Goal: Transaction & Acquisition: Book appointment/travel/reservation

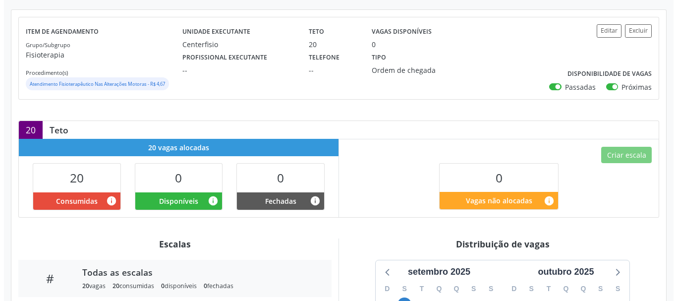
scroll to position [149, 0]
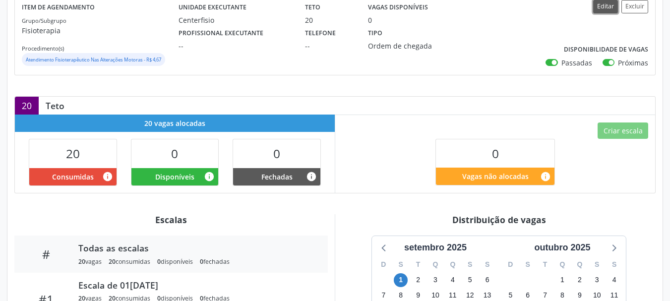
click at [605, 5] on button "Editar" at bounding box center [605, 6] width 25 height 13
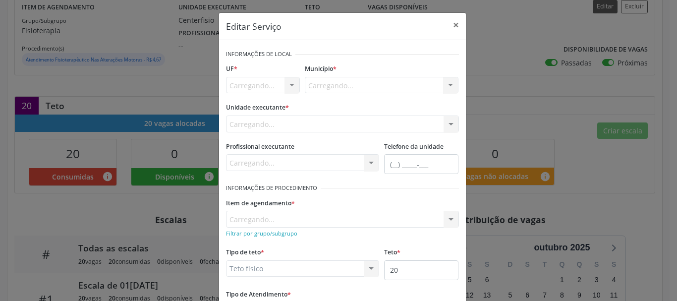
scroll to position [0, 0]
click at [412, 275] on input "20" at bounding box center [421, 270] width 74 height 20
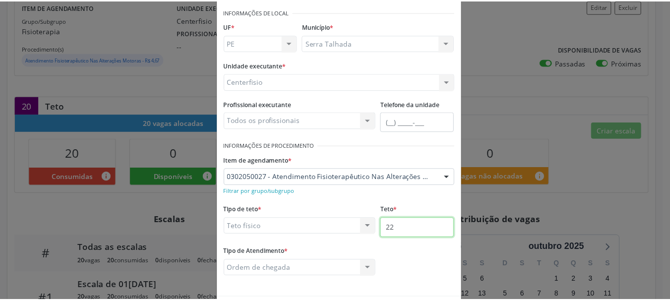
scroll to position [82, 0]
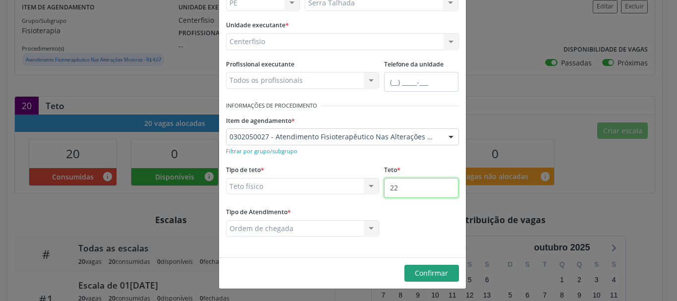
type input "22"
click at [444, 274] on span "Confirmar" at bounding box center [431, 272] width 33 height 9
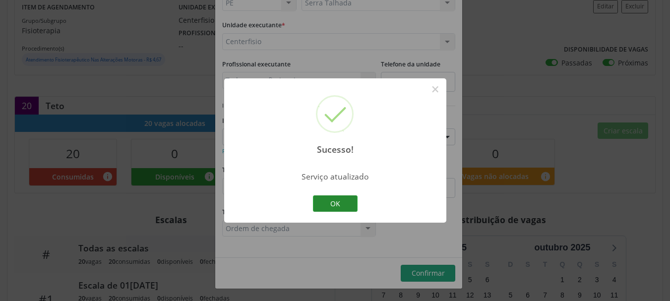
click at [328, 200] on button "OK" at bounding box center [335, 203] width 45 height 17
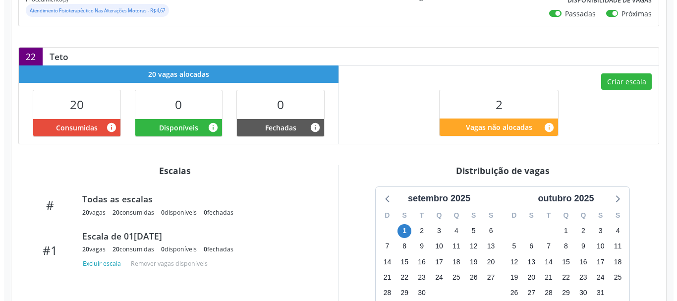
scroll to position [198, 0]
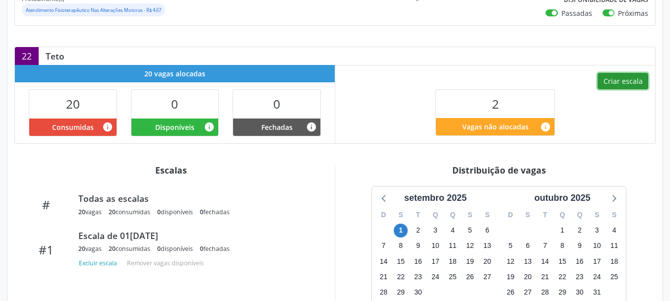
click at [623, 79] on button "Criar escala" at bounding box center [622, 81] width 51 height 17
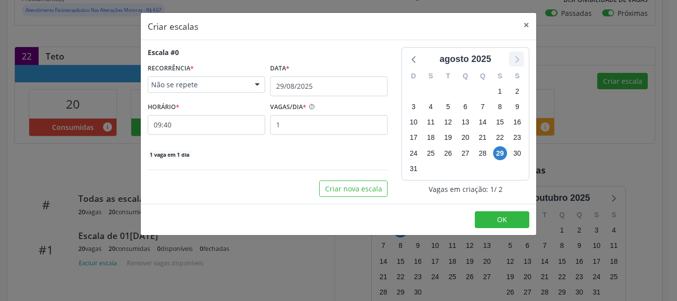
click at [514, 54] on icon at bounding box center [516, 59] width 13 height 13
click at [448, 88] on span "2" at bounding box center [448, 91] width 14 height 14
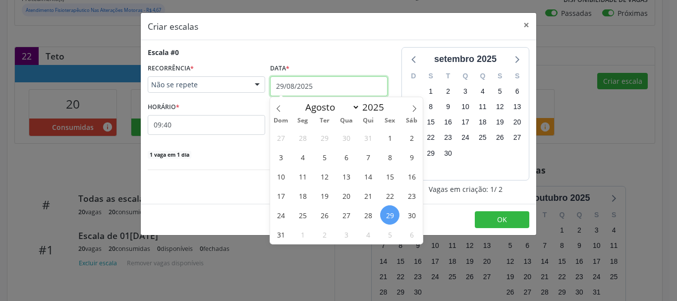
click at [300, 88] on input "29/08/2025" at bounding box center [328, 86] width 117 height 20
click at [305, 161] on span "4" at bounding box center [302, 156] width 19 height 19
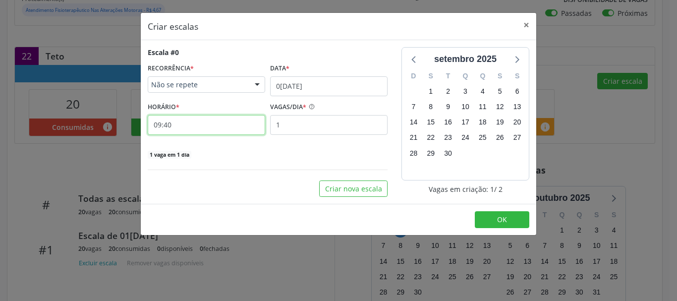
click at [207, 126] on input "09:40" at bounding box center [206, 125] width 117 height 20
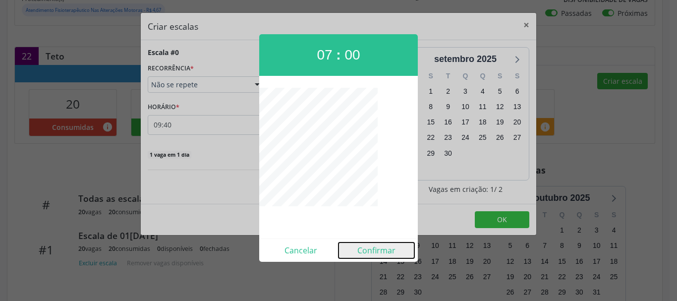
click at [379, 255] on button "Confirmar" at bounding box center [377, 250] width 76 height 16
type input "07:00"
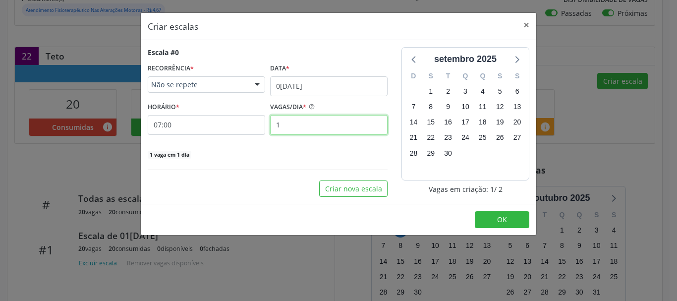
click at [318, 132] on input "1" at bounding box center [328, 125] width 117 height 20
drag, startPoint x: 318, startPoint y: 132, endPoint x: 325, endPoint y: 135, distance: 7.5
click at [318, 132] on input "1" at bounding box center [328, 125] width 117 height 20
type input "2"
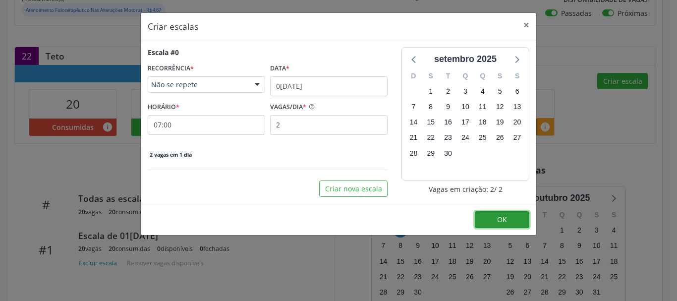
click at [477, 216] on button "OK" at bounding box center [502, 219] width 55 height 17
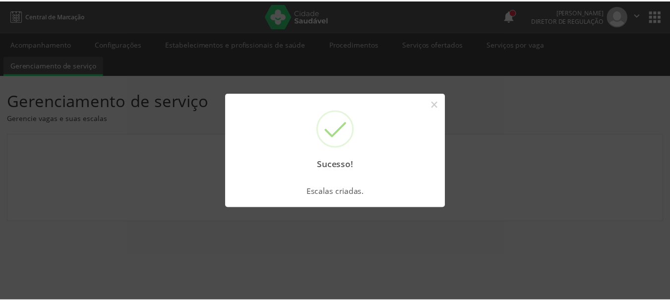
scroll to position [0, 0]
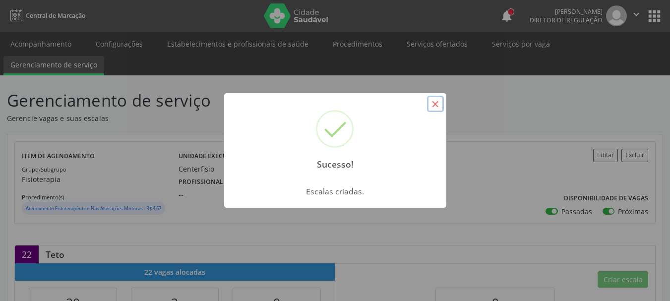
click at [432, 107] on button "×" at bounding box center [435, 104] width 17 height 17
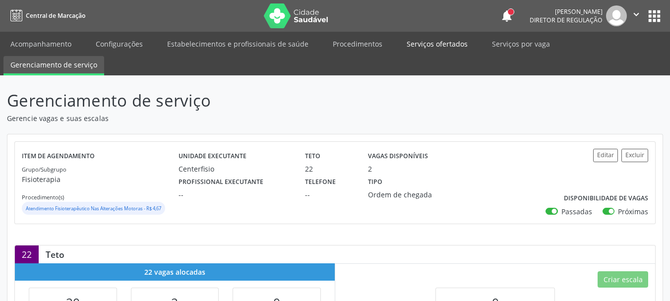
click at [436, 46] on link "Serviços ofertados" at bounding box center [437, 43] width 75 height 17
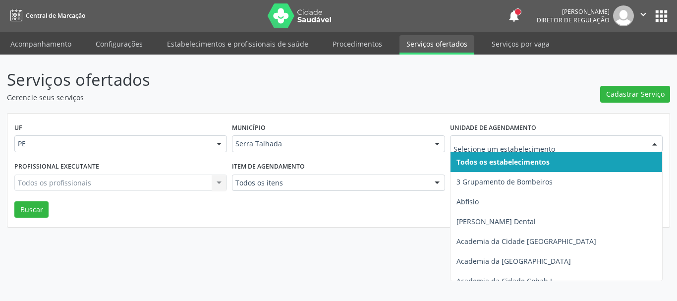
click at [474, 144] on input "text" at bounding box center [548, 149] width 189 height 20
type input "c"
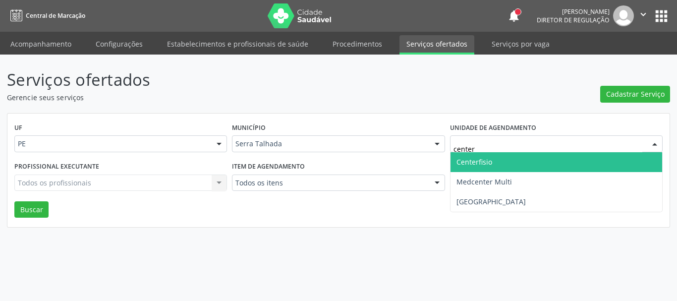
type input "center"
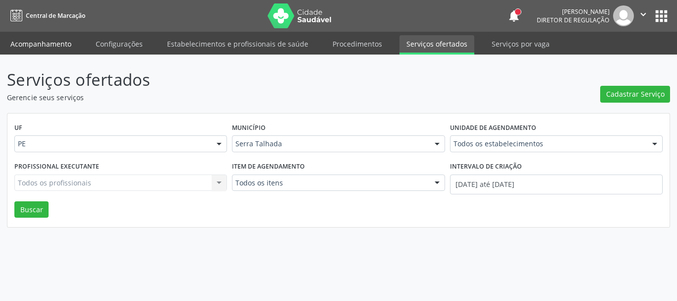
click at [36, 45] on link "Acompanhamento" at bounding box center [40, 43] width 75 height 17
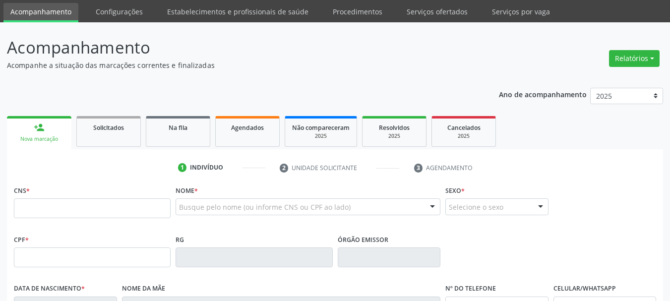
scroll to position [50, 0]
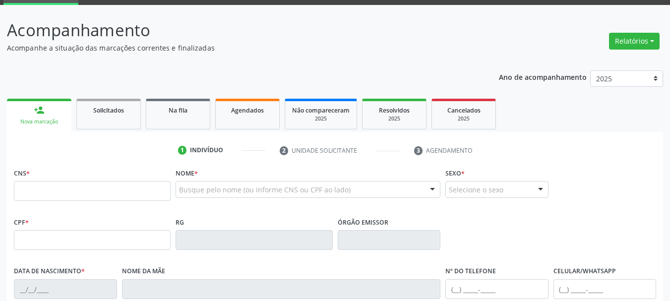
click at [73, 183] on input "text" at bounding box center [92, 191] width 157 height 20
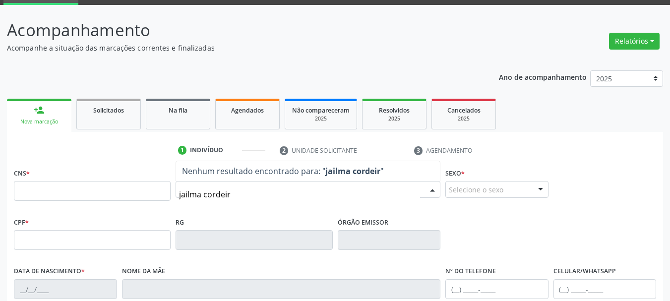
type input "jailma cordeiro"
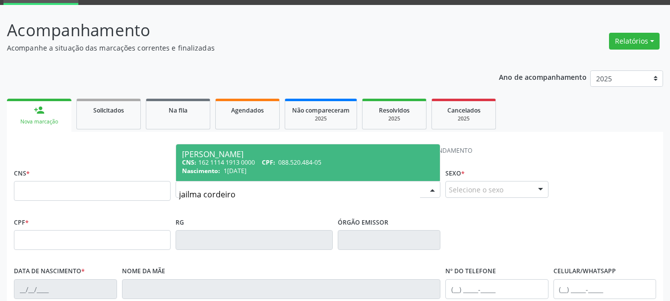
click at [264, 170] on div "Nascimento: [DATE]" at bounding box center [308, 171] width 252 height 8
type input "162 1114 1913 0000"
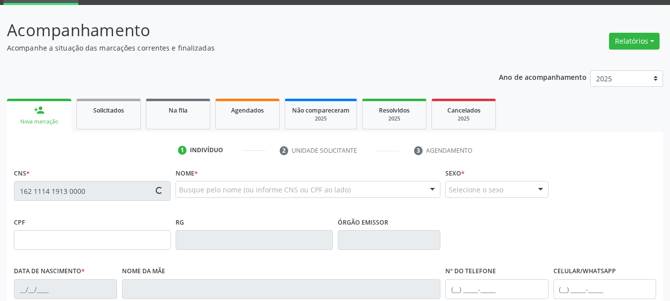
type input "1[DATE]"
type input "[PERSON_NAME]"
type input "[PHONE_NUMBER]"
type input "1742"
type input "088.520.484-05"
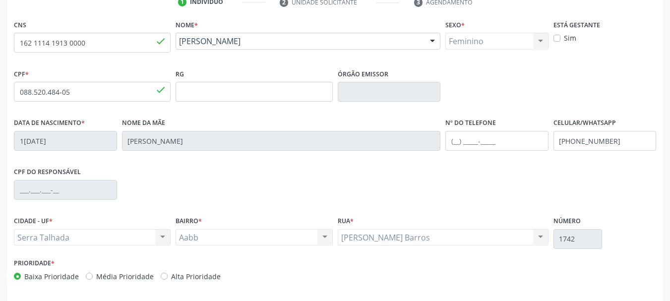
scroll to position [198, 0]
click at [588, 146] on input "[PHONE_NUMBER]" at bounding box center [604, 140] width 103 height 20
click at [589, 146] on input "[PHONE_NUMBER]" at bounding box center [604, 140] width 103 height 20
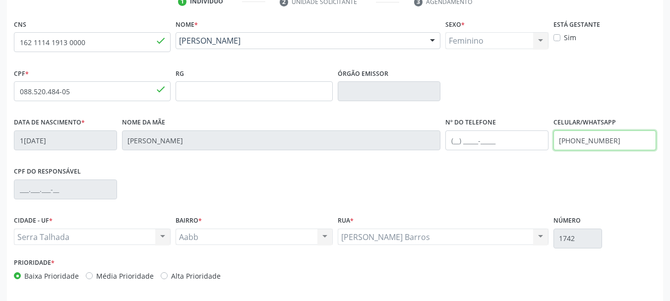
click at [589, 146] on input "[PHONE_NUMBER]" at bounding box center [604, 140] width 103 height 20
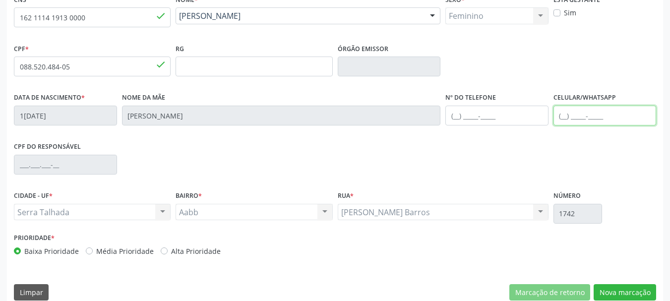
scroll to position [236, 0]
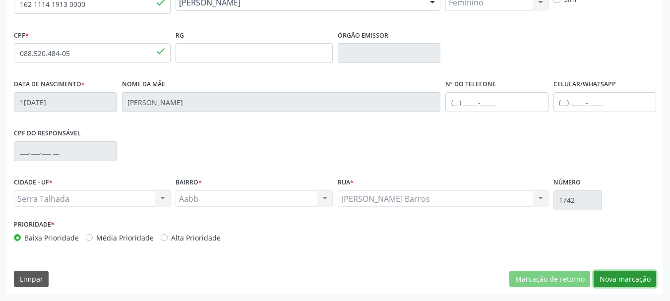
click at [611, 275] on button "Nova marcação" at bounding box center [624, 279] width 62 height 17
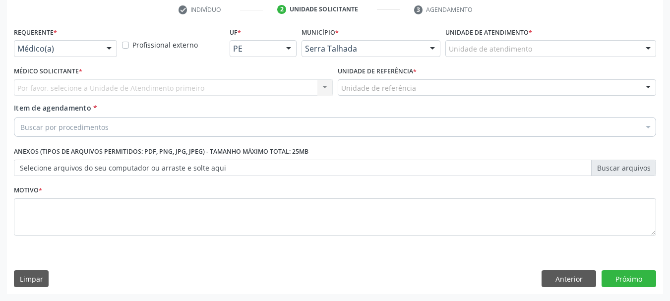
scroll to position [190, 0]
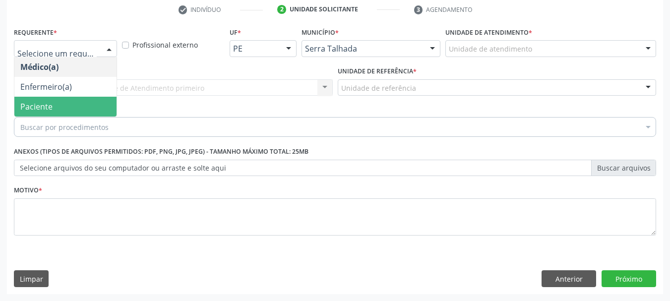
click at [56, 103] on span "Paciente" at bounding box center [65, 107] width 102 height 20
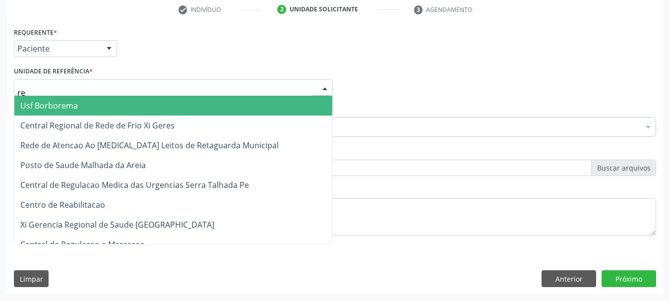
type input "rea"
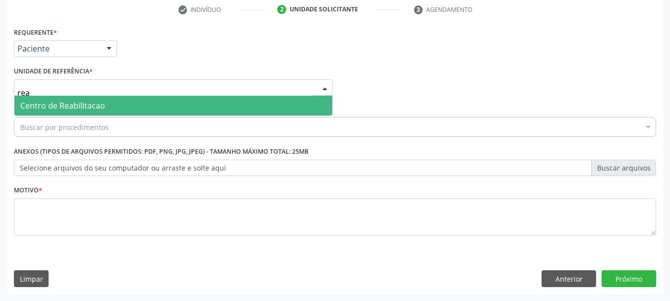
click at [60, 97] on span "Centro de Reabilitacao" at bounding box center [173, 106] width 318 height 20
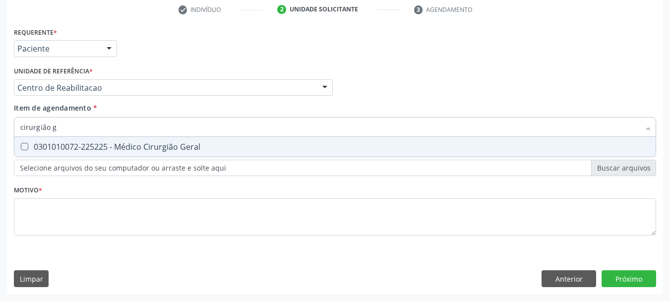
type input "cirurgião ge"
click at [64, 151] on div "0301010072-225225 - Médico Cirurgião Geral" at bounding box center [334, 147] width 629 height 8
checkbox Geral "true"
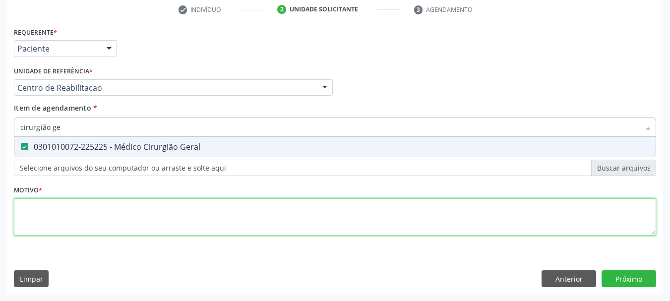
click at [60, 210] on div "Requerente * Paciente Médico(a) Enfermeiro(a) Paciente Nenhum resultado encontr…" at bounding box center [335, 137] width 642 height 225
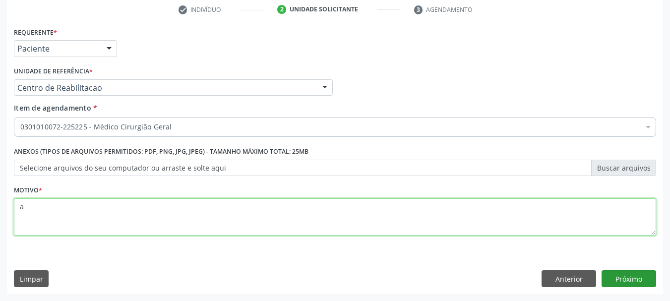
type textarea "a"
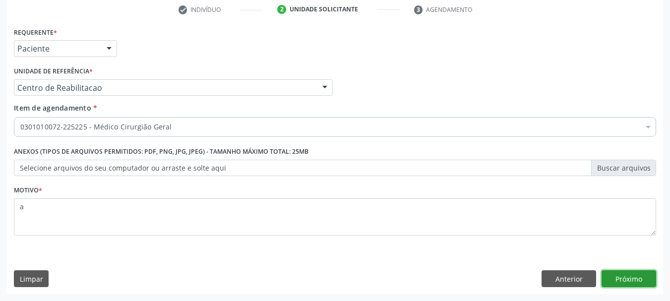
click at [619, 279] on button "Próximo" at bounding box center [628, 278] width 55 height 17
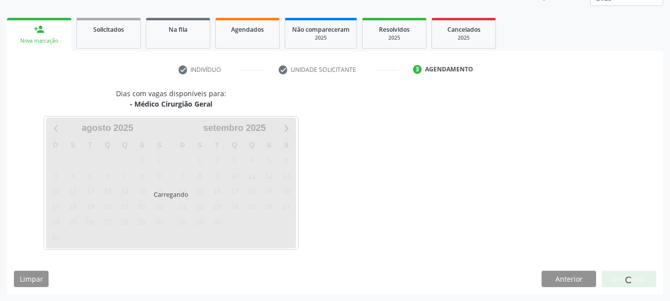
scroll to position [130, 0]
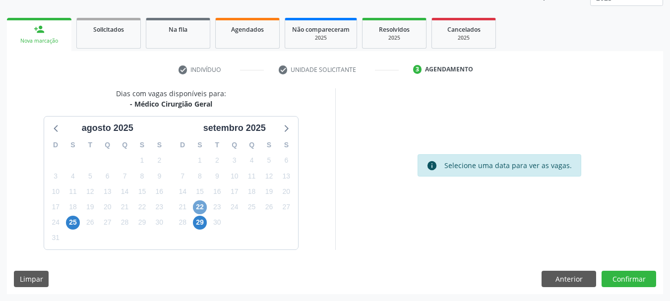
click at [203, 210] on span "22" at bounding box center [200, 207] width 14 height 14
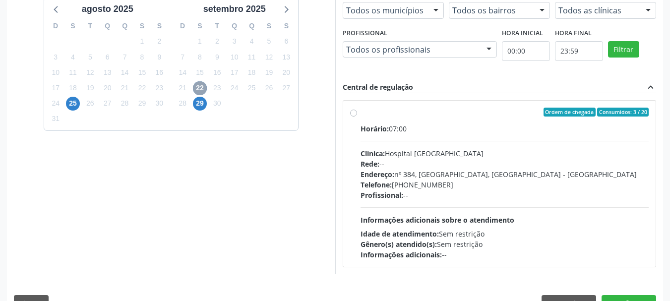
scroll to position [274, 0]
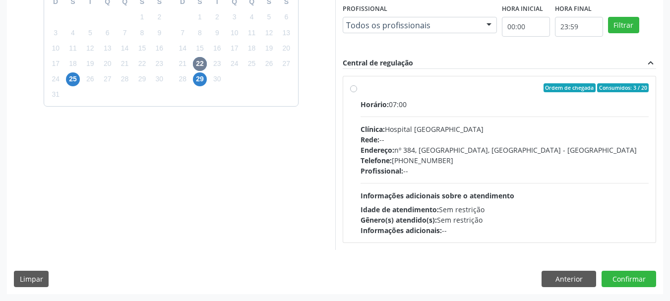
click at [391, 143] on div "Rede: --" at bounding box center [504, 139] width 288 height 10
click at [357, 92] on input "Ordem de chegada Consumidos: 3 / 20 Horário: 07:00 Clínica: Hospital [GEOGRAPHI…" at bounding box center [353, 87] width 7 height 9
radio input "true"
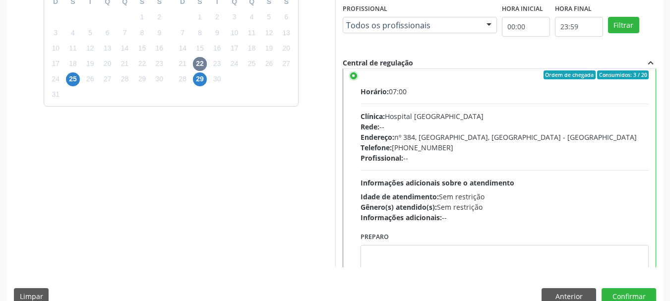
scroll to position [49, 0]
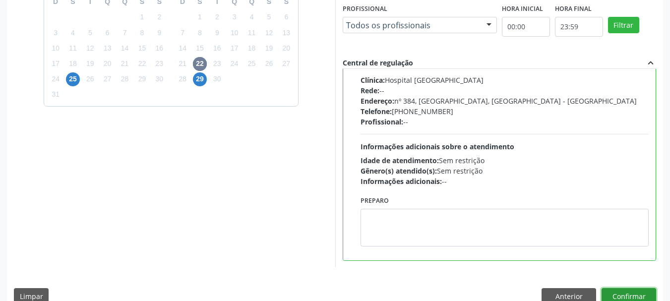
click at [639, 294] on button "Confirmar" at bounding box center [628, 296] width 55 height 17
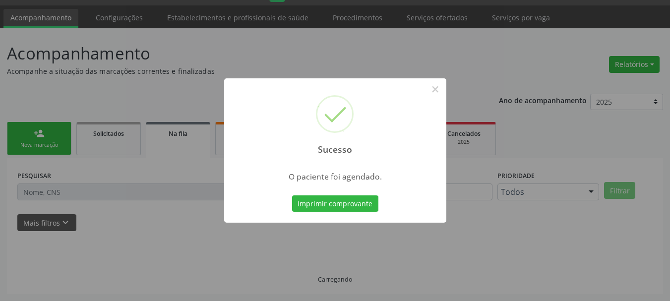
scroll to position [26, 0]
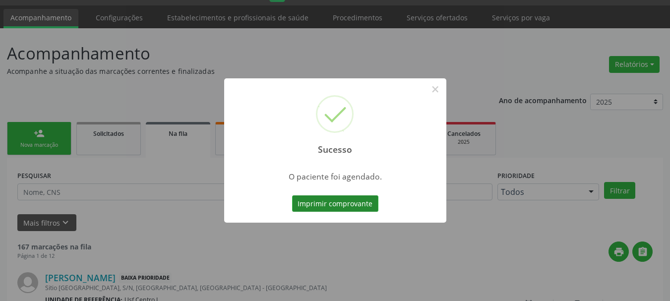
click at [345, 209] on button "Imprimir comprovante" at bounding box center [335, 203] width 86 height 17
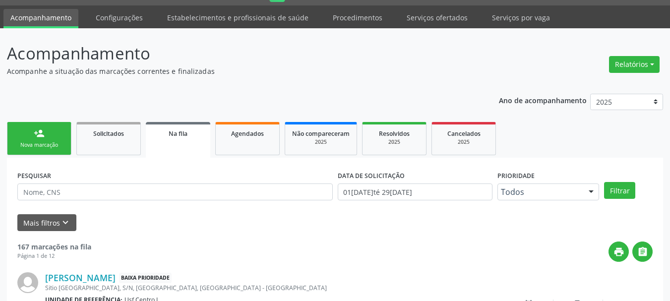
click at [70, 152] on link "person_add Nova marcação" at bounding box center [39, 138] width 64 height 33
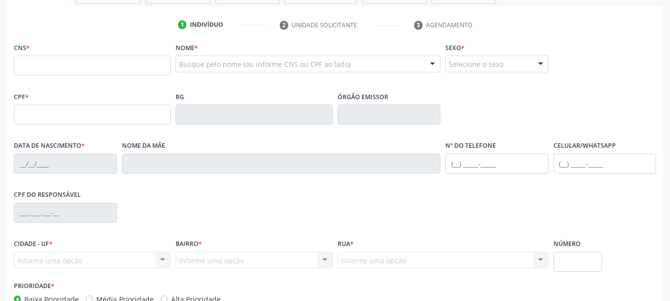
scroll to position [125, 0]
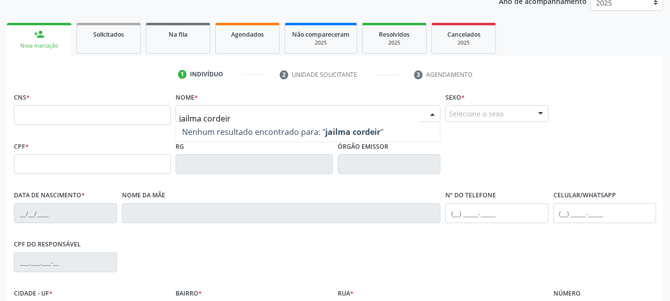
type input "jailma cordeiro"
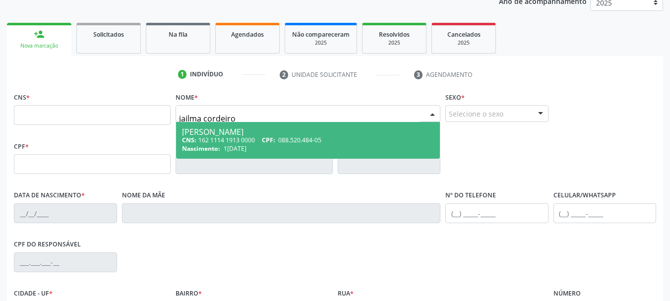
click at [272, 146] on div "Nascimento: [DATE]" at bounding box center [308, 148] width 252 height 8
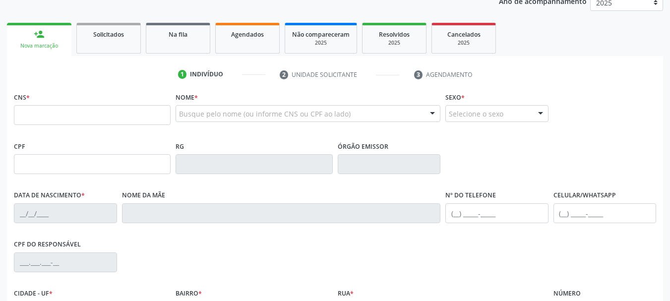
type input "162 1114 1913 0000"
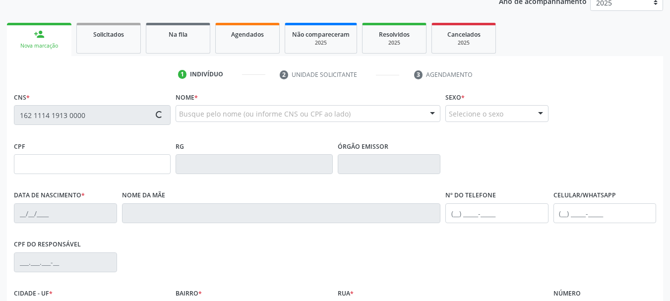
type input "088.520.484-05"
type input "1[DATE]"
type input "[PERSON_NAME]"
type input "[PHONE_NUMBER]"
type input "1742"
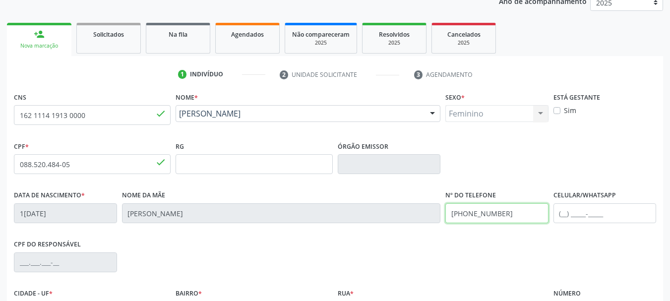
click at [495, 214] on input "[PHONE_NUMBER]" at bounding box center [496, 213] width 103 height 20
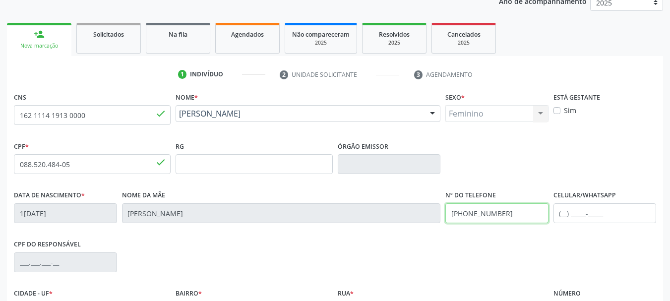
click at [495, 214] on input "[PHONE_NUMBER]" at bounding box center [496, 213] width 103 height 20
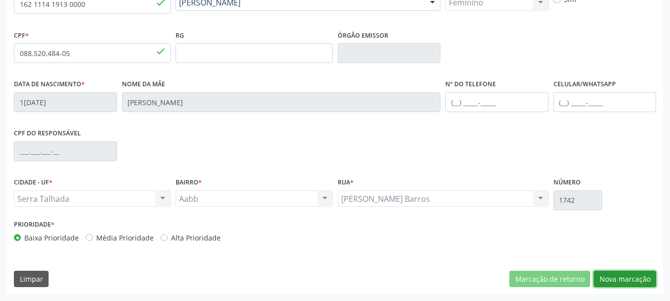
click at [632, 277] on button "Nova marcação" at bounding box center [624, 279] width 62 height 17
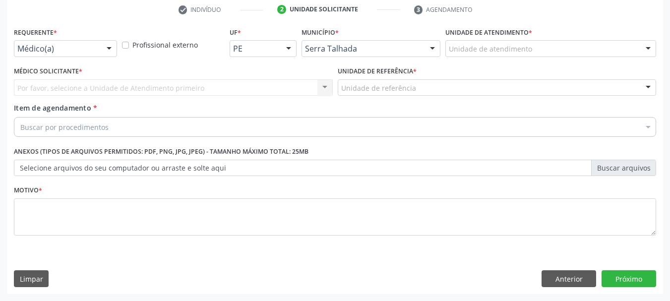
scroll to position [190, 0]
click at [78, 39] on div "Requerente * Médico(a) Médico(a) Enfermeiro(a) Paciente Nenhum resultado encont…" at bounding box center [65, 41] width 103 height 32
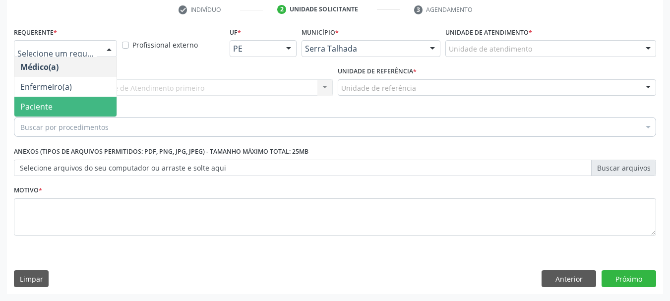
click at [62, 104] on span "Paciente" at bounding box center [65, 107] width 102 height 20
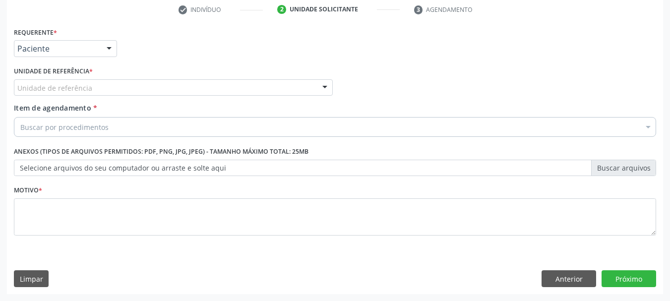
click at [62, 104] on span "Item de agendamento" at bounding box center [52, 107] width 77 height 9
click at [20, 117] on input "Item de agendamento *" at bounding box center [20, 127] width 0 height 20
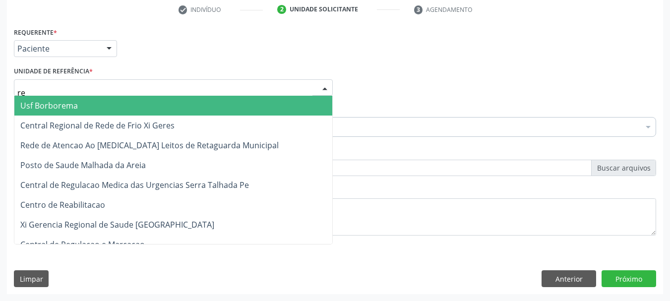
type input "rea"
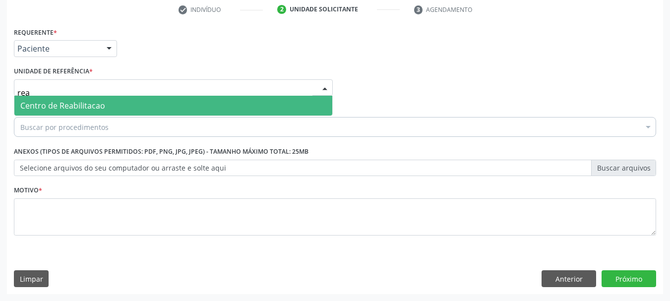
click at [71, 99] on span "Centro de Reabilitacao" at bounding box center [173, 106] width 318 height 20
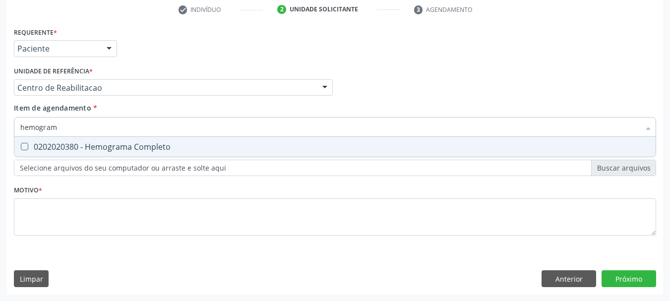
type input "hemograma"
click at [53, 148] on div "0202020380 - Hemograma Completo" at bounding box center [334, 147] width 629 height 8
checkbox Completo "true"
click at [60, 122] on input "hemograma" at bounding box center [329, 127] width 619 height 20
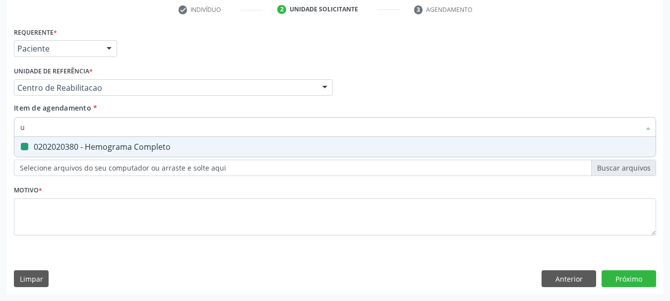
type input "ur"
checkbox Completo "false"
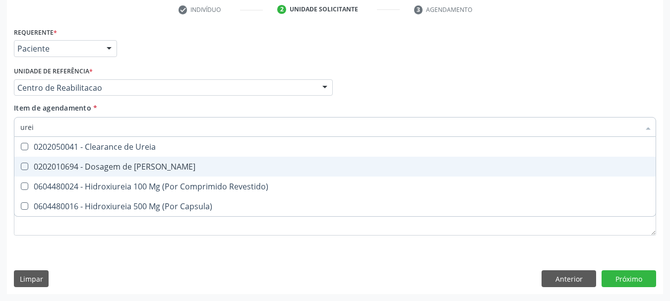
type input "ureia"
click at [36, 168] on div "0202010694 - Dosagem de [PERSON_NAME]" at bounding box center [334, 167] width 629 height 8
checkbox Ureia "true"
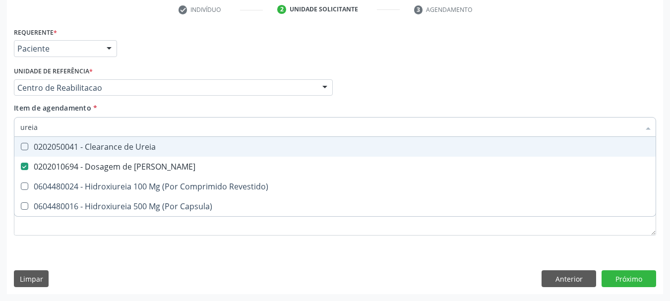
click at [47, 127] on input "ureia" at bounding box center [329, 127] width 619 height 20
type input "c"
checkbox Ureia "false"
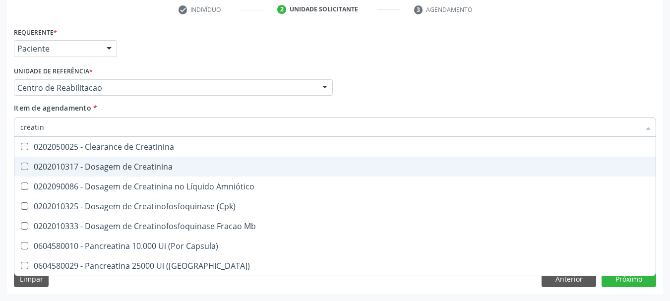
type input "creatini"
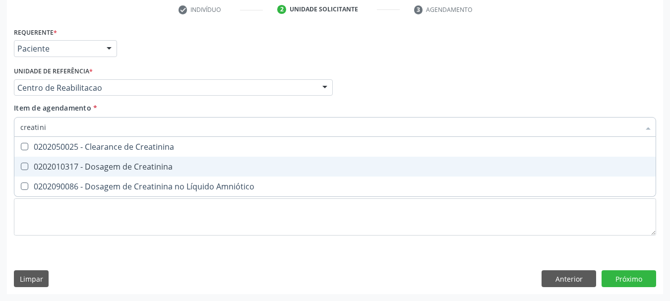
click at [38, 163] on div "0202010317 - Dosagem de Creatinina" at bounding box center [334, 167] width 629 height 8
checkbox Creatinina "true"
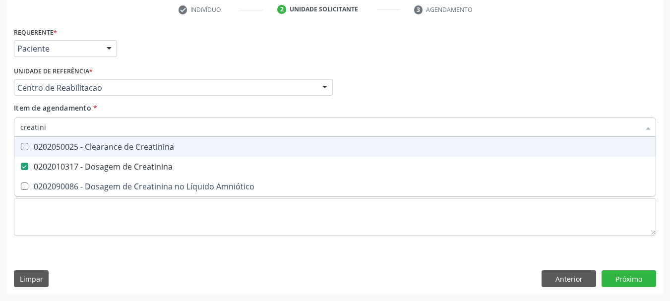
click at [46, 133] on input "creatini" at bounding box center [329, 127] width 619 height 20
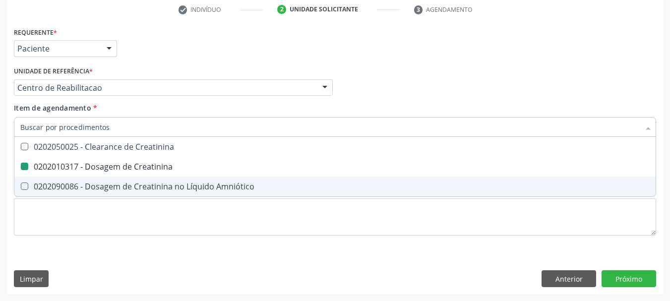
checkbox Creatinina "false"
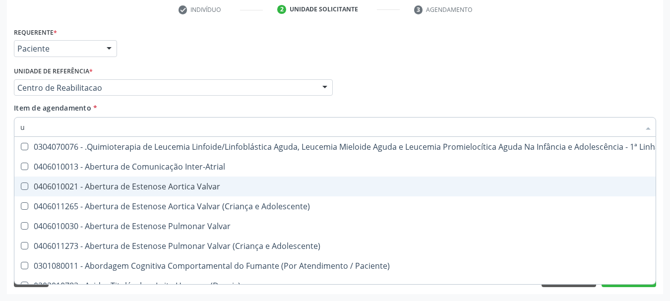
type input "ur"
checkbox Coagulação\ "true"
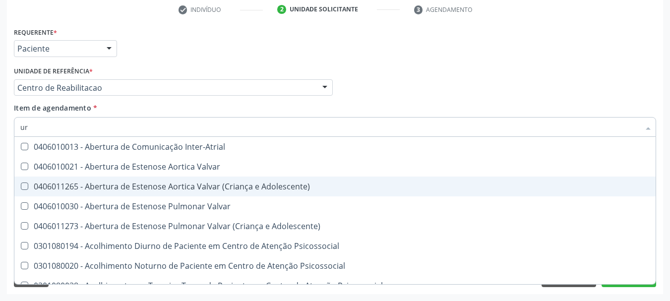
type input "ure"
checkbox Miotendinoso "true"
type input "urei"
checkbox Valvar "true"
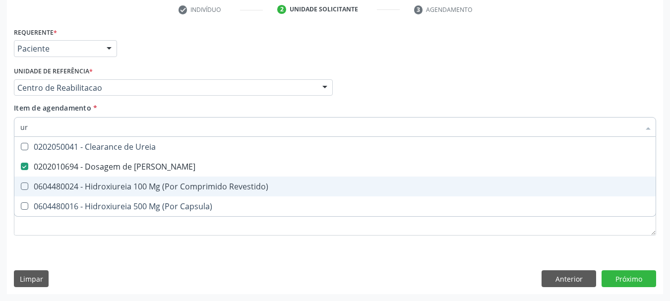
type input "u"
checkbox Ureia "false"
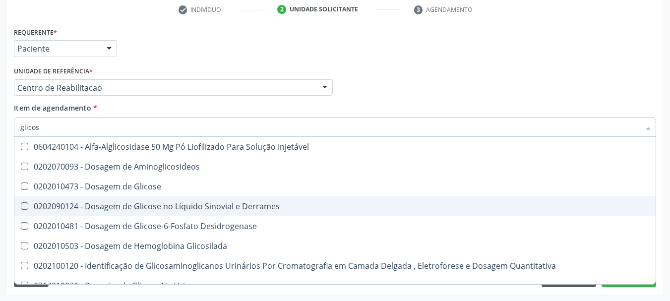
type input "glicose"
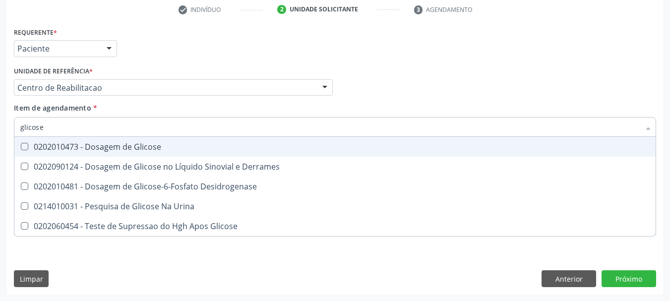
click at [142, 145] on div "0202010473 - Dosagem de Glicose" at bounding box center [334, 147] width 629 height 8
checkbox Glicose "true"
click at [83, 126] on input "glicose" at bounding box center [329, 127] width 619 height 20
checkbox Glicose "false"
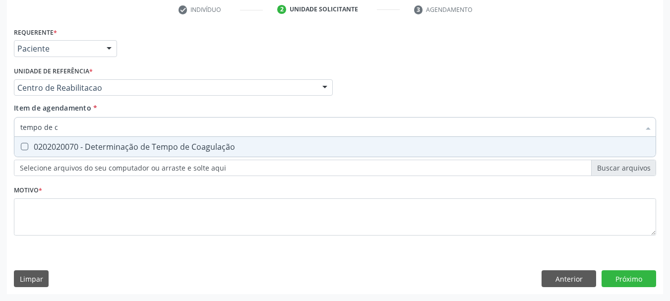
type input "tempo de co"
click at [213, 147] on div "0202020070 - Determinação de Tempo de Coagulação" at bounding box center [334, 147] width 629 height 8
checkbox Coagulação "true"
click at [130, 134] on input "tempo de co" at bounding box center [329, 127] width 619 height 20
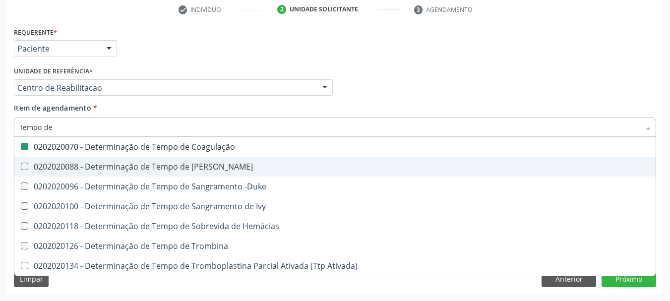
type input "tempo de s"
checkbox Coagulação "false"
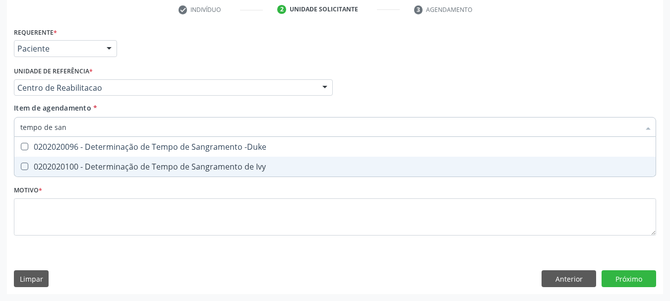
type input "tempo de sang"
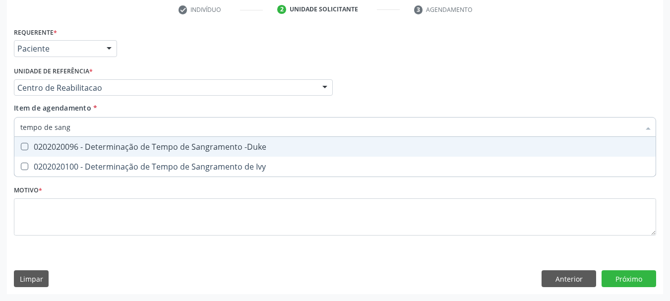
click at [204, 138] on span "0202020096 - Determinação de Tempo de Sangramento -Duke" at bounding box center [334, 147] width 641 height 20
checkbox -Duke "true"
click at [69, 127] on input "tempo de sang" at bounding box center [329, 127] width 619 height 20
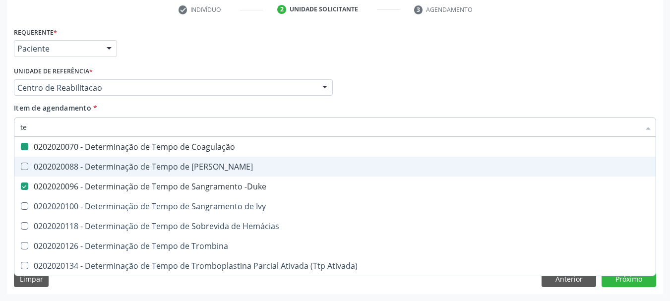
type input "t"
checkbox Coagulação "false"
checkbox -Duke "false"
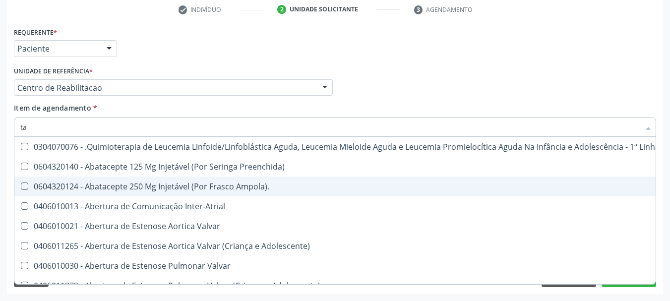
type input "tap"
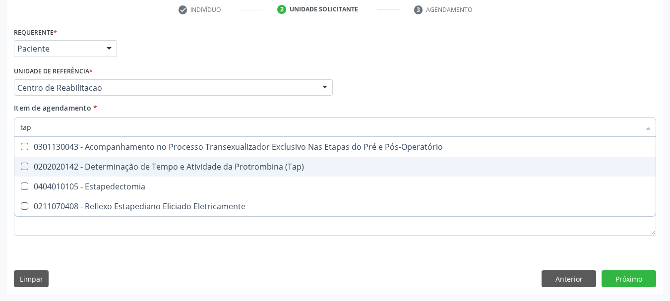
click at [304, 168] on div "0202020142 - Determinação de Tempo e Atividade da Protrombina (Tap)" at bounding box center [334, 167] width 629 height 8
checkbox \(Tap\) "true"
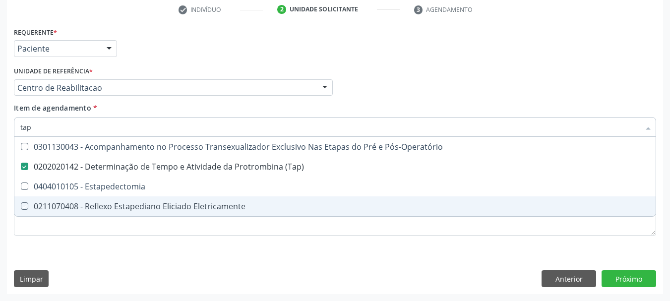
click at [152, 259] on div "Requerente * Paciente Médico(a) Enfermeiro(a) Paciente Nenhum resultado encontr…" at bounding box center [335, 159] width 656 height 269
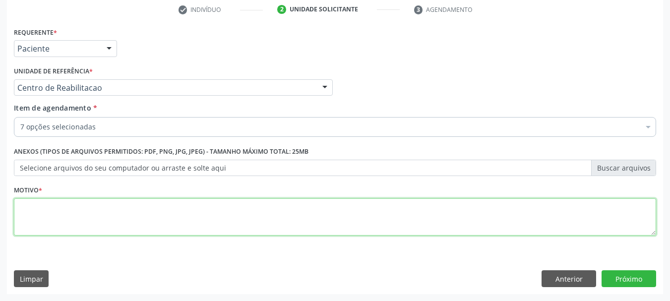
click at [83, 222] on textarea at bounding box center [335, 217] width 642 height 38
type textarea "a"
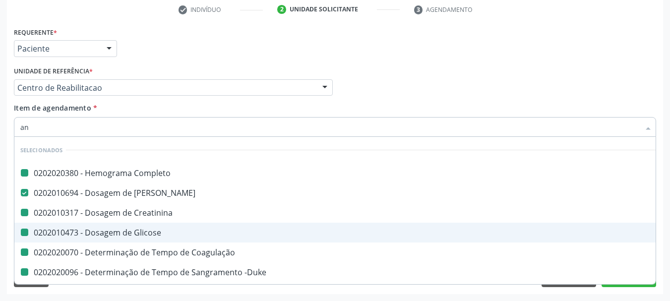
type input "ana"
checkbox Completo "false"
checkbox Creatinina "false"
checkbox Glicose "false"
checkbox Coagulação "false"
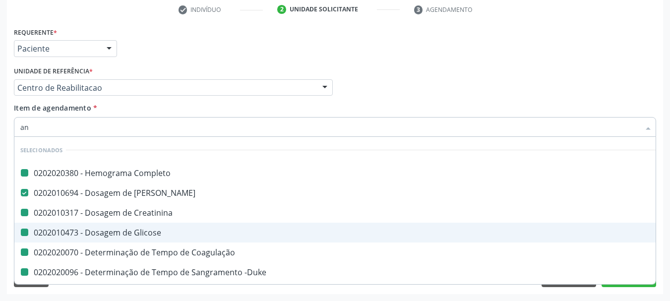
checkbox -Duke "false"
checkbox \(Tap\) "false"
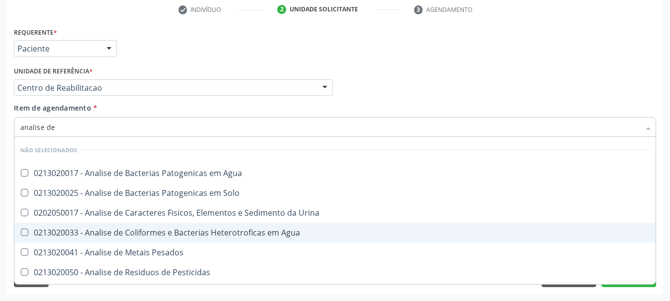
type input "analise de c"
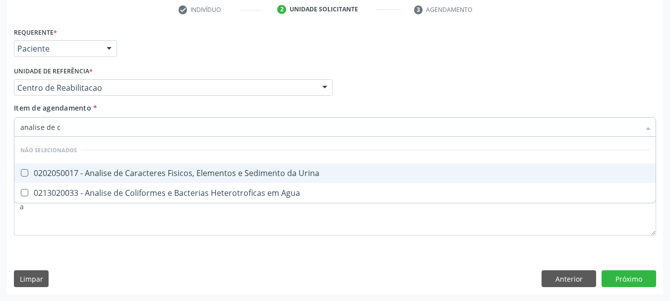
click at [97, 171] on div "0202050017 - Analise de Caracteres Fisicos, Elementos e Sedimento da Urina" at bounding box center [334, 173] width 629 height 8
checkbox Urina "true"
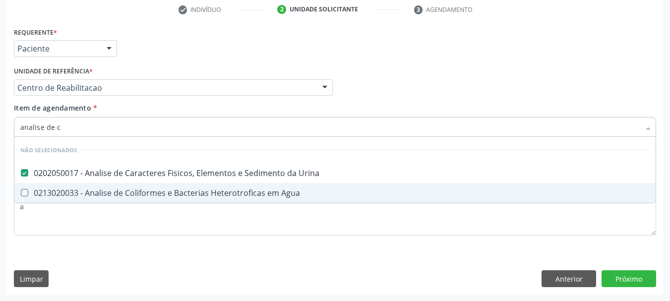
click at [647, 288] on div "Requerente * Paciente Médico(a) Enfermeiro(a) Paciente Nenhum resultado encontr…" at bounding box center [335, 159] width 656 height 269
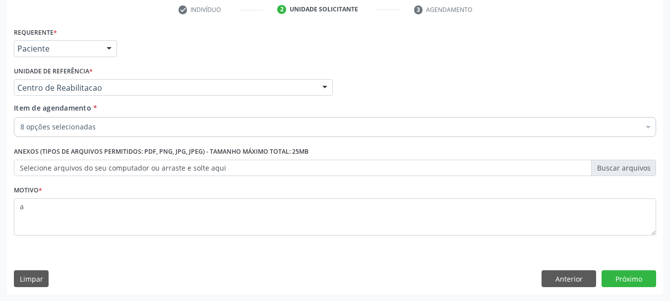
scroll to position [0, 0]
click at [642, 283] on div "Requerente * Paciente Médico(a) Enfermeiro(a) Paciente Nenhum resultado encontr…" at bounding box center [335, 159] width 656 height 269
click at [641, 285] on button "Próximo" at bounding box center [628, 278] width 55 height 17
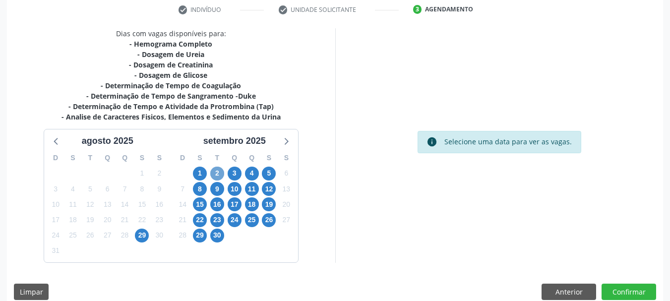
click at [216, 173] on span "2" at bounding box center [217, 174] width 14 height 14
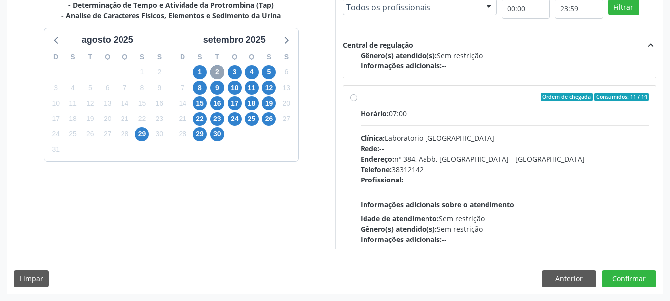
scroll to position [545, 0]
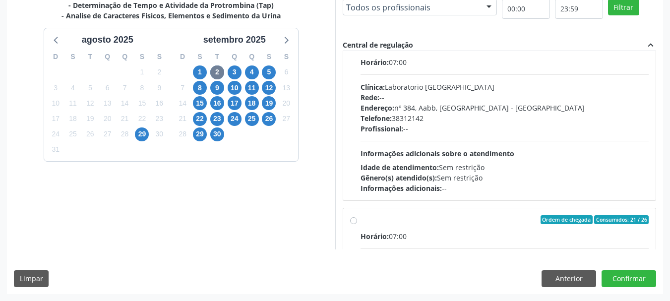
click at [454, 64] on div "Horário: 07:00" at bounding box center [504, 62] width 288 height 10
click at [357, 51] on input "Ordem de chegada Consumidos: 11 / 14 Horário: 07:00 Clínica: Laboratorio [GEOGR…" at bounding box center [353, 46] width 7 height 9
radio input "true"
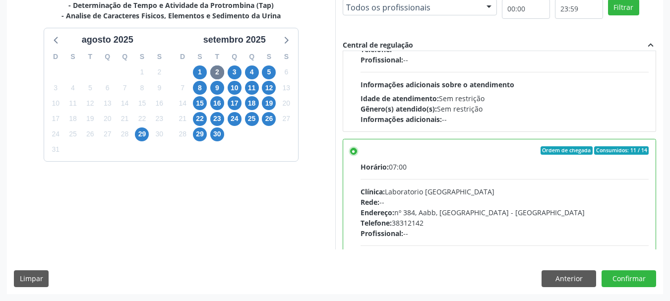
scroll to position [490, 0]
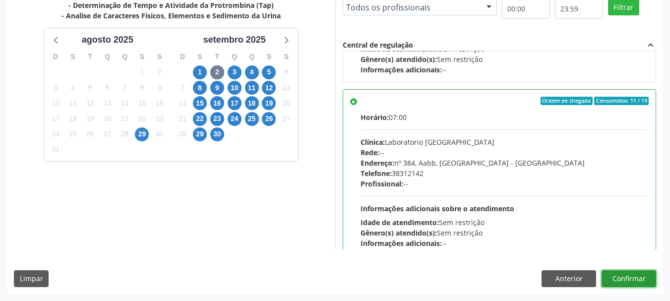
click at [629, 281] on button "Confirmar" at bounding box center [628, 278] width 55 height 17
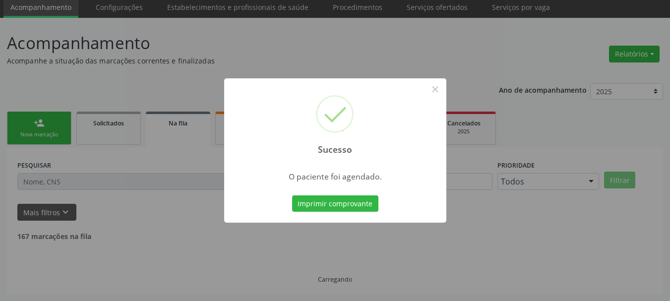
scroll to position [26, 0]
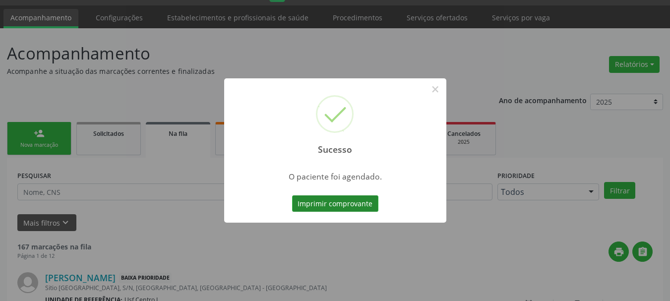
click at [362, 209] on button "Imprimir comprovante" at bounding box center [335, 203] width 86 height 17
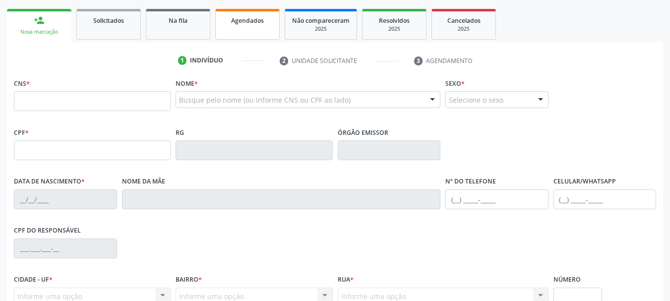
scroll to position [137, 0]
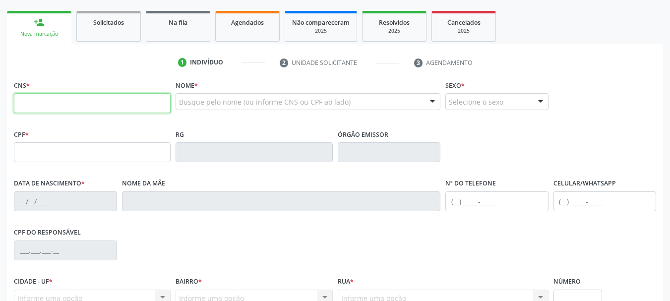
drag, startPoint x: 37, startPoint y: 104, endPoint x: 39, endPoint y: 108, distance: 5.1
click at [37, 104] on input "text" at bounding box center [92, 103] width 157 height 20
paste input "text"
paste input "207 9426 1072 0000"
type input "207 9426 1072 0000"
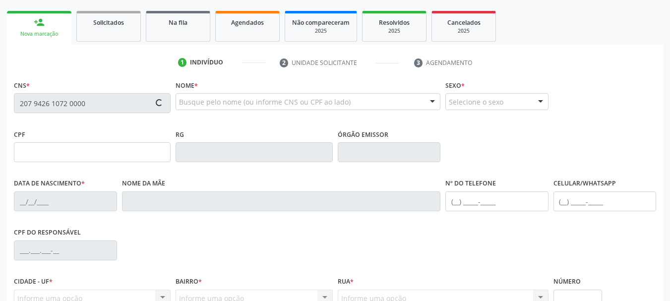
type input "063.473.694-94"
type input "29/01/1969"
type input "Alice Nunes da Silva"
type input "(87) 99612-4525"
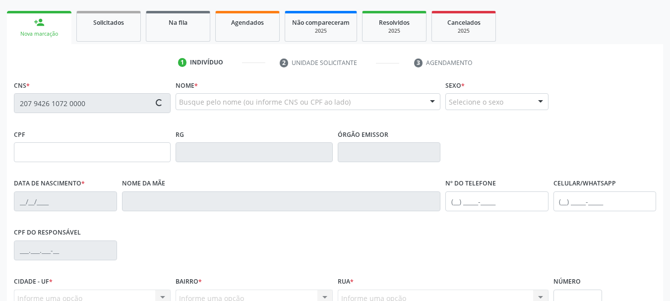
type input "37"
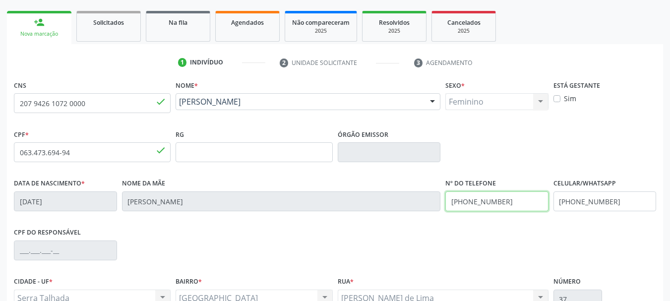
click at [498, 198] on input "(87) 99612-4525" at bounding box center [496, 201] width 103 height 20
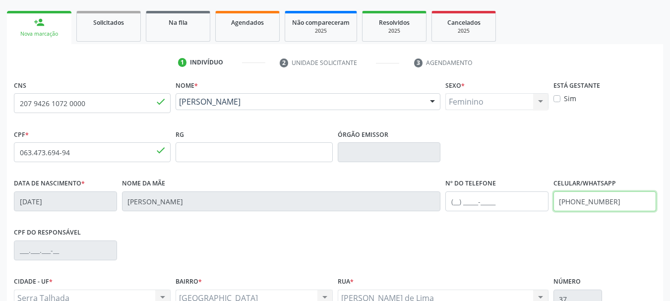
click at [580, 204] on input "(87) 99612-4525" at bounding box center [604, 201] width 103 height 20
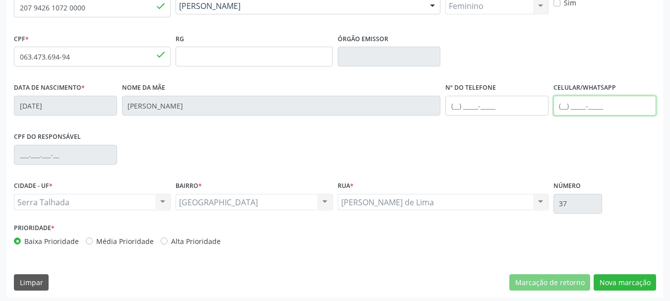
scroll to position [236, 0]
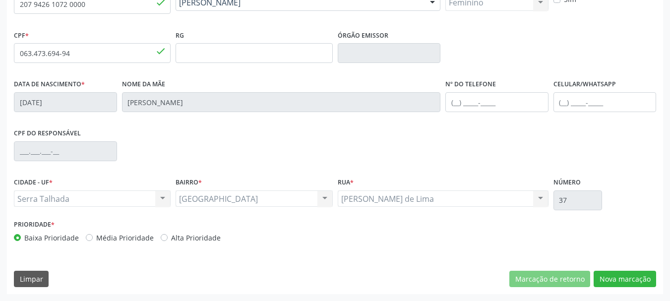
click at [611, 129] on div "CPF do responsável" at bounding box center [334, 150] width 647 height 49
click at [637, 286] on button "Nova marcação" at bounding box center [624, 279] width 62 height 17
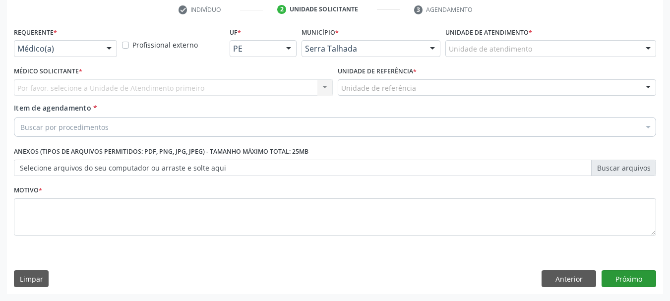
scroll to position [190, 0]
click at [101, 45] on div "Médico(a) Médico(a) Enfermeiro(a) Paciente Nenhum resultado encontrado para: " …" at bounding box center [65, 48] width 103 height 17
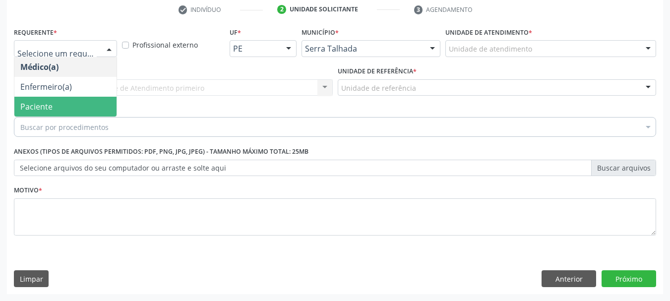
click at [54, 100] on span "Paciente" at bounding box center [65, 107] width 102 height 20
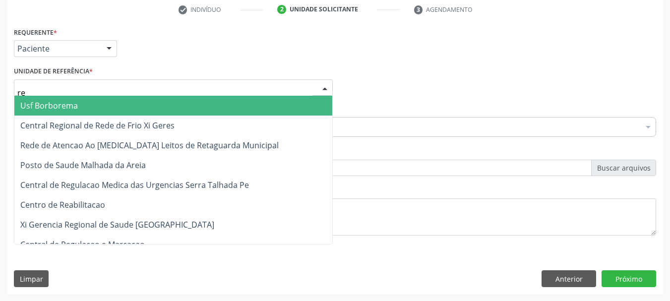
type input "rea"
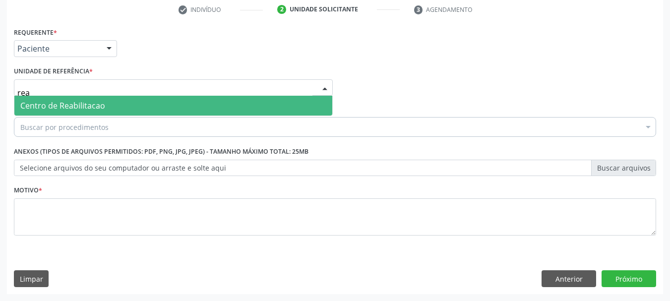
click at [60, 103] on span "Centro de Reabilitacao" at bounding box center [62, 105] width 85 height 11
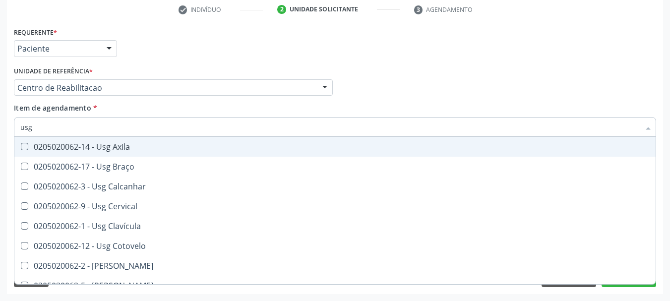
type input "usg p"
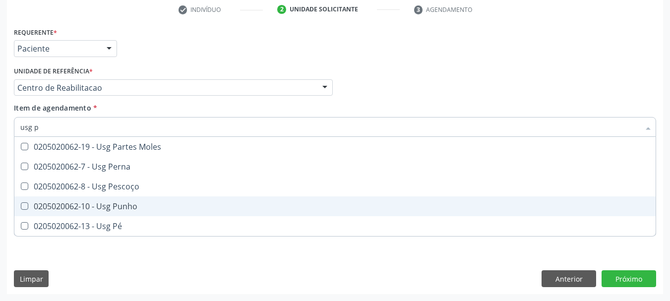
click at [102, 204] on div "0205020062-10 - Usg Punho" at bounding box center [334, 206] width 629 height 8
checkbox Punho "true"
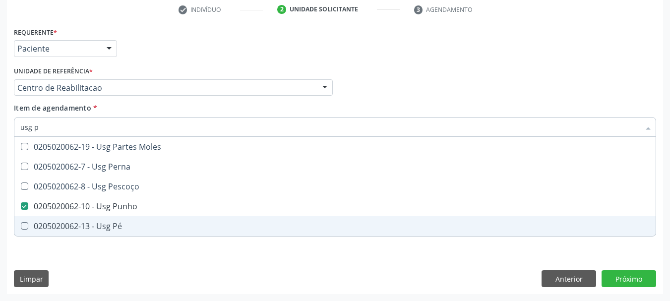
click at [104, 252] on div "Requerente * Paciente Médico(a) Enfermeiro(a) Paciente Nenhum resultado encontr…" at bounding box center [335, 159] width 656 height 269
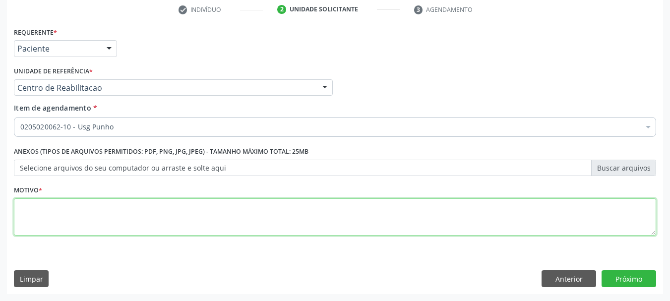
click at [85, 225] on textarea at bounding box center [335, 217] width 642 height 38
type textarea "s"
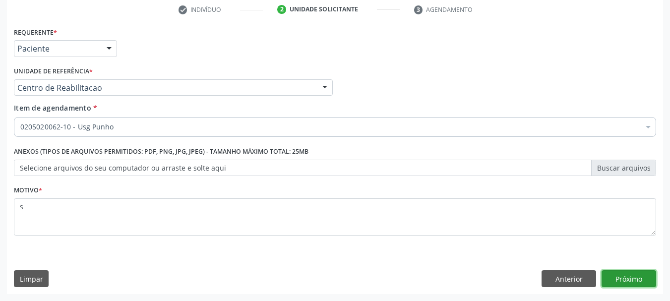
click at [631, 279] on button "Próximo" at bounding box center [628, 278] width 55 height 17
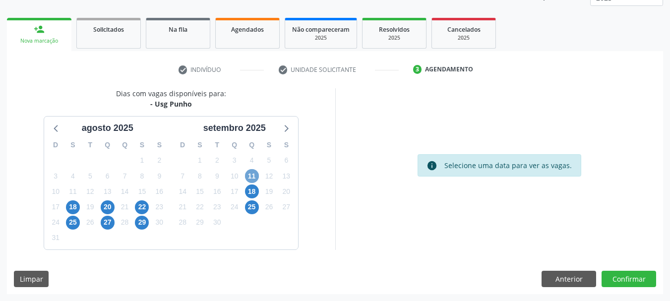
click at [252, 179] on span "11" at bounding box center [252, 176] width 14 height 14
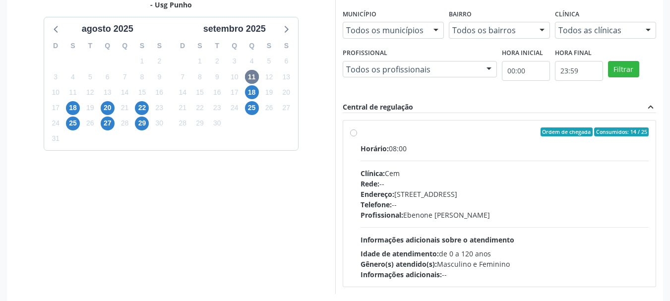
click at [504, 159] on div "Horário: 08:00 Clínica: Cem Rede: -- Endereço: Casa, nº 393, Nossa Senhora da P…" at bounding box center [504, 211] width 288 height 136
click at [357, 136] on input "Ordem de chegada Consumidos: 14 / 25 Horário: 08:00 Clínica: Cem Rede: -- Ender…" at bounding box center [353, 131] width 7 height 9
radio input "true"
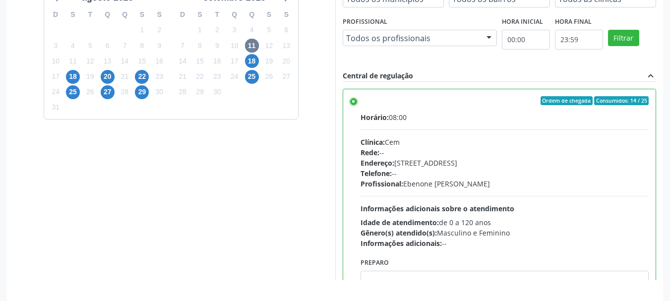
scroll to position [291, 0]
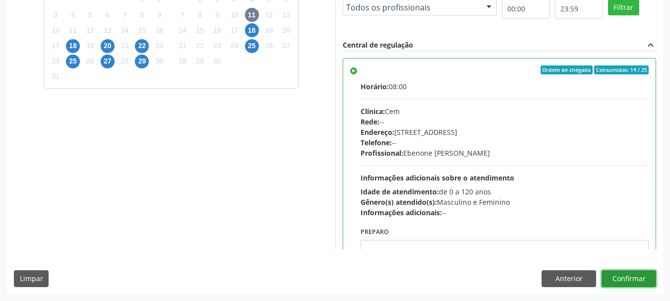
click at [627, 277] on button "Confirmar" at bounding box center [628, 278] width 55 height 17
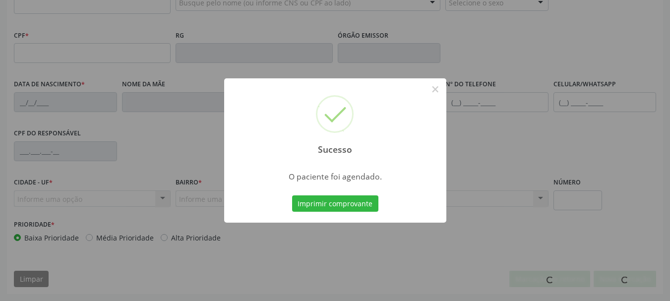
scroll to position [236, 0]
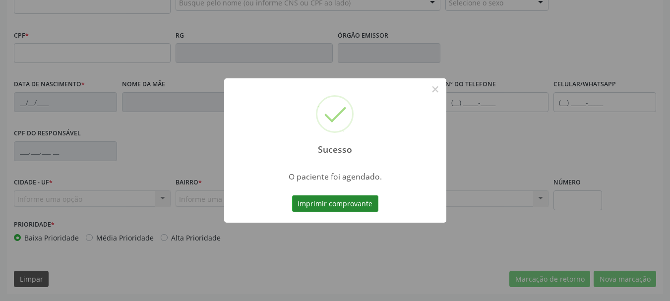
click at [342, 203] on button "Imprimir comprovante" at bounding box center [335, 203] width 86 height 17
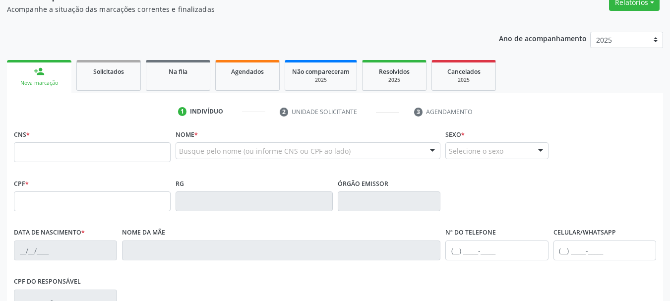
scroll to position [88, 0]
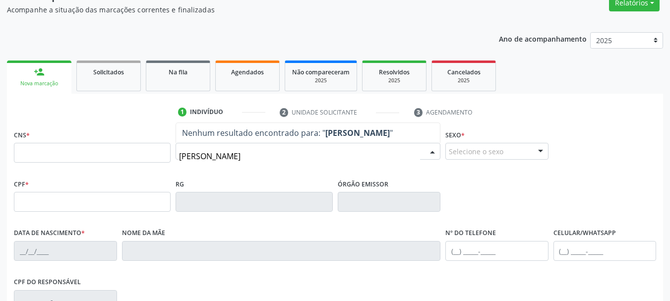
type input "fernandina bar"
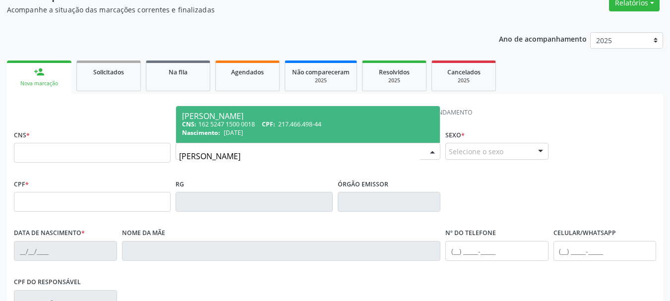
click at [299, 128] on span "217.466.498-44" at bounding box center [299, 124] width 43 height 8
type input "162 5247 1500 0018"
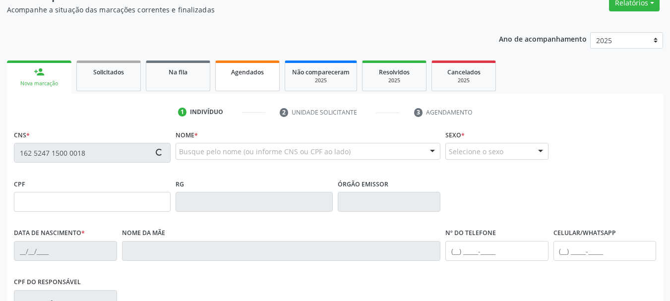
type input "217.466.498-44"
type input "23/07/1953"
type input "Luiza Maria Nogueira"
type input "(87) 99999-9999"
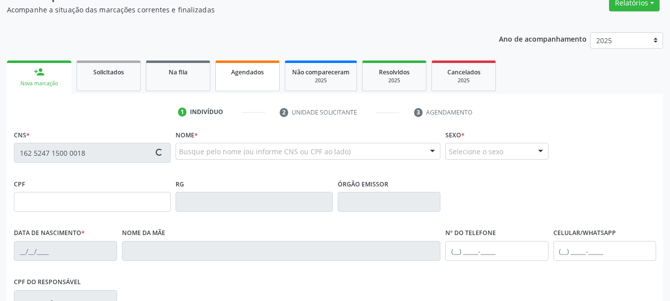
type input "584"
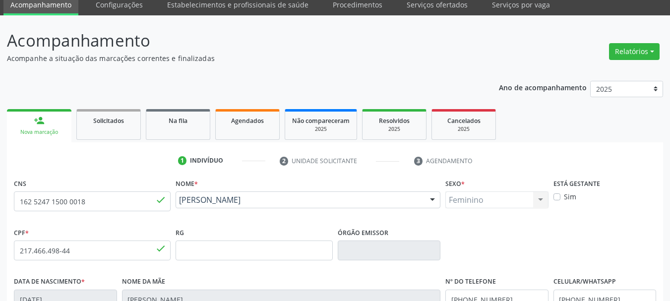
scroll to position [38, 0]
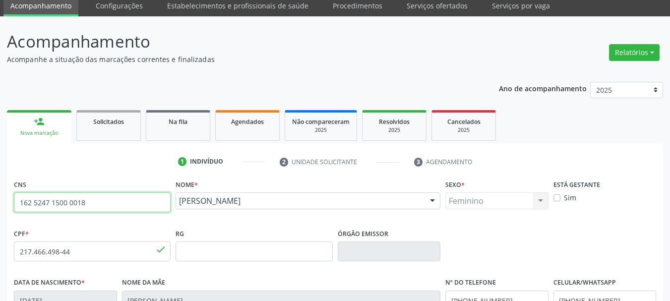
click at [66, 203] on input "162 5247 1500 0018" at bounding box center [92, 202] width 157 height 20
click at [32, 8] on link "Acompanhamento" at bounding box center [40, 6] width 75 height 19
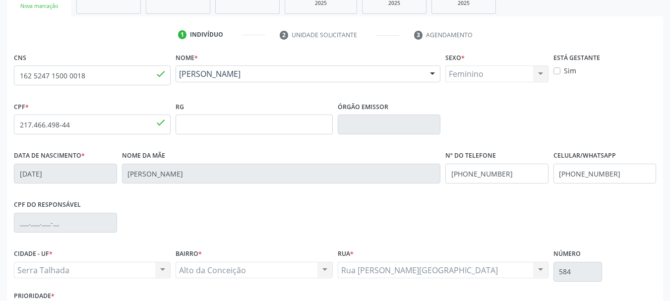
scroll to position [236, 0]
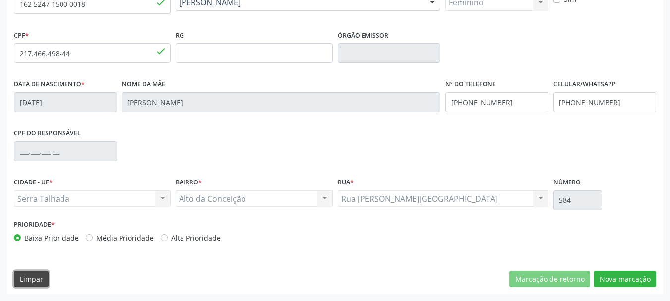
click at [44, 281] on button "Limpar" at bounding box center [31, 279] width 35 height 17
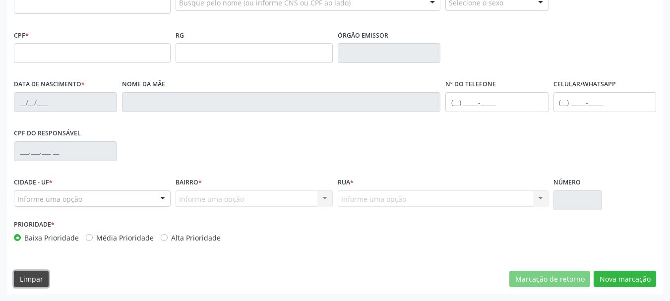
scroll to position [187, 0]
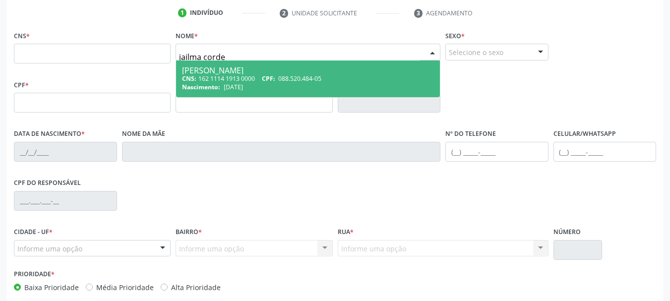
click at [228, 83] on span "1[DATE]" at bounding box center [233, 87] width 19 height 8
type input "jailma corde"
type input "162 1114 1913 0000"
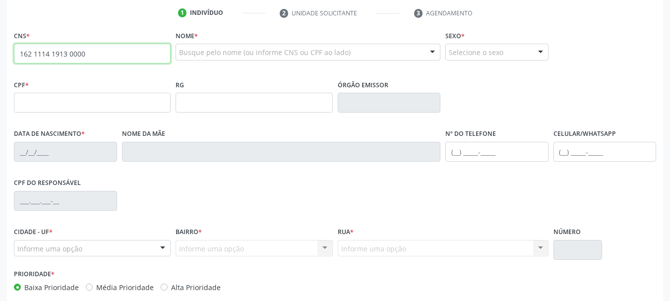
click at [99, 53] on input "162 1114 1913 0000" at bounding box center [92, 54] width 157 height 20
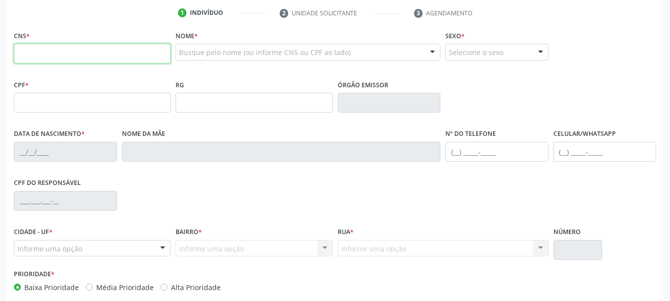
paste input "162 1114 1913 0000"
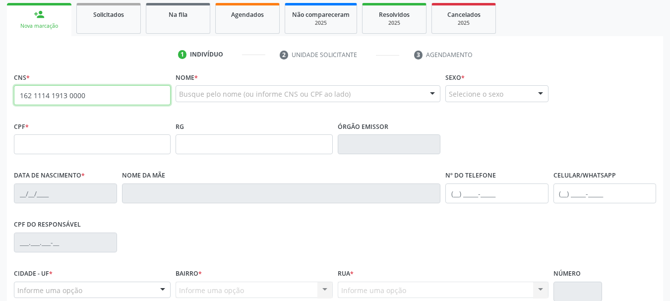
scroll to position [137, 0]
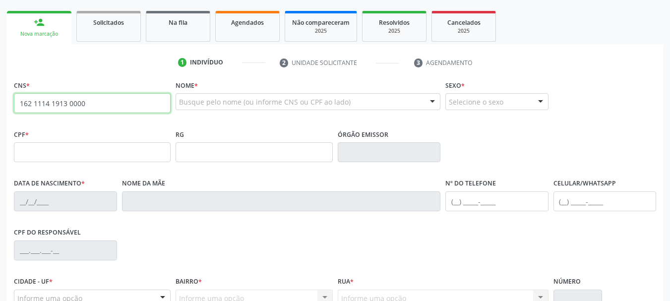
type input "162 1114 1913 0000"
click at [133, 108] on input "162 1114 1913 0000" at bounding box center [92, 103] width 157 height 20
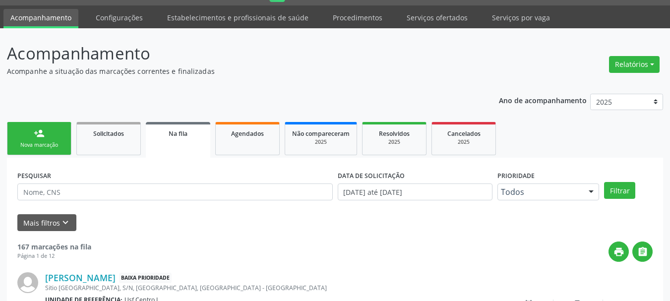
scroll to position [26, 0]
click at [65, 146] on link "person_add Nova marcação" at bounding box center [39, 138] width 64 height 33
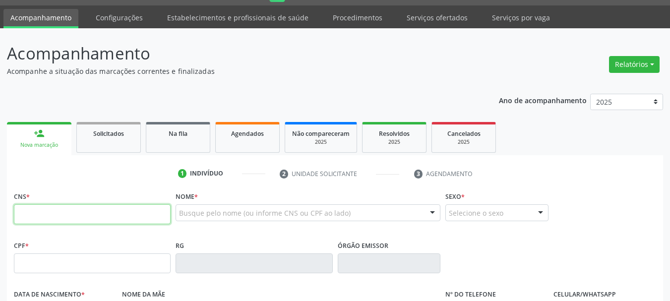
click at [155, 208] on input "text" at bounding box center [92, 214] width 157 height 20
type input "702 3001 8601 5915"
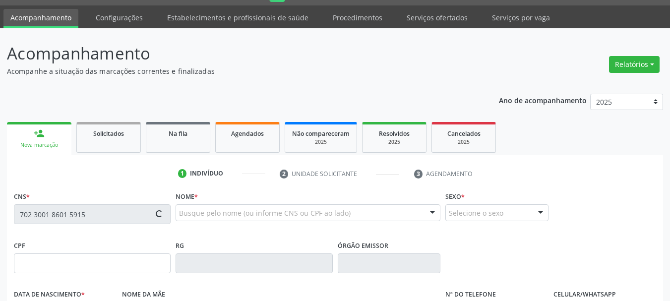
type input "020.317.754-13"
type input "31/12/1959"
type input "Maria Inacia dos Santos"
type input "(99) 99968-5056"
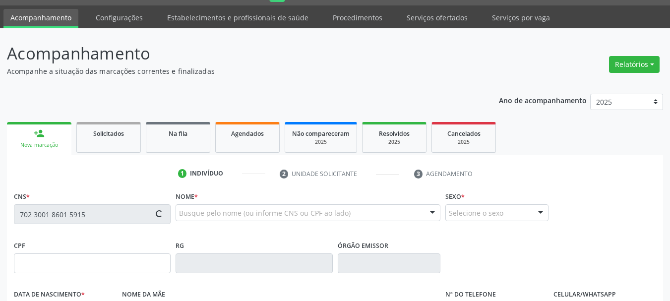
type input "563"
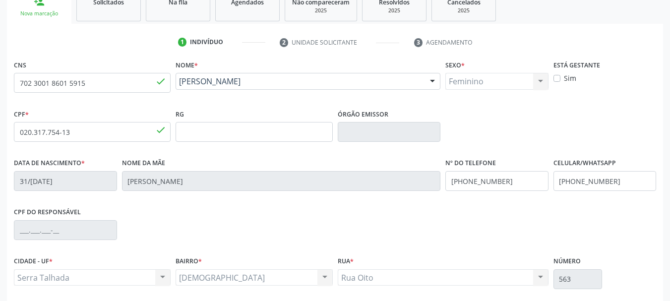
scroll to position [175, 0]
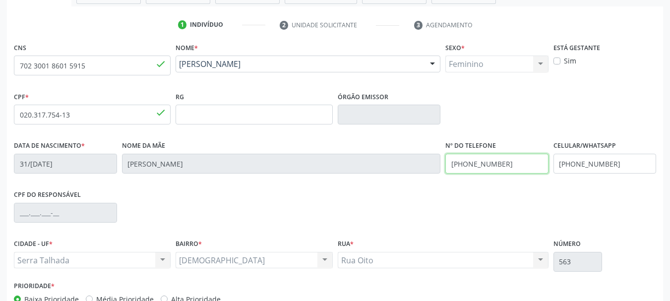
click at [504, 167] on input "(99) 99968-5056" at bounding box center [496, 164] width 103 height 20
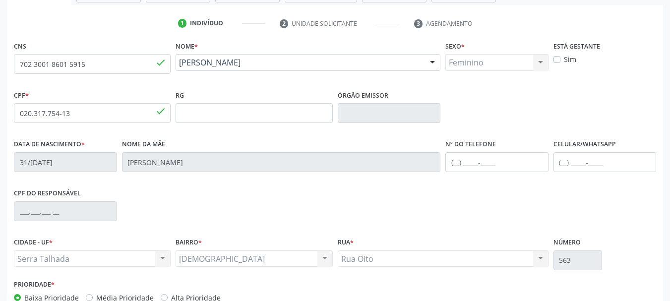
click at [522, 137] on div "Nº do Telefone" at bounding box center [496, 154] width 103 height 35
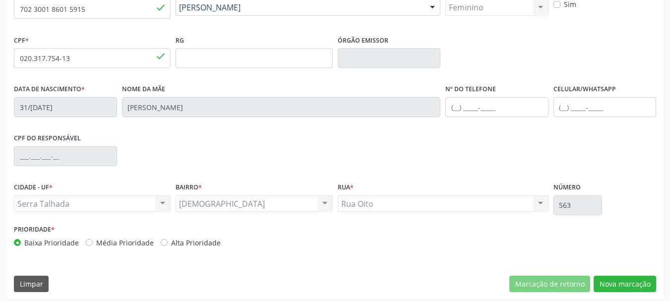
scroll to position [236, 0]
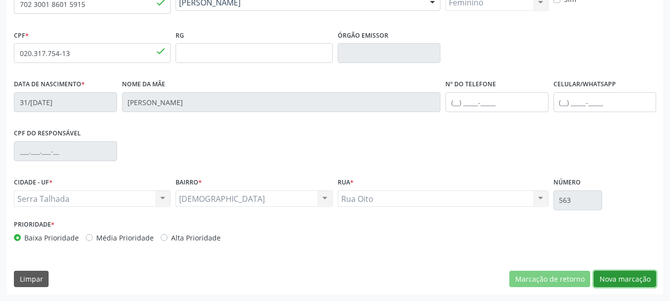
click at [602, 283] on button "Nova marcação" at bounding box center [624, 279] width 62 height 17
click at [0, 0] on button "Próximo" at bounding box center [0, 0] width 0 height 0
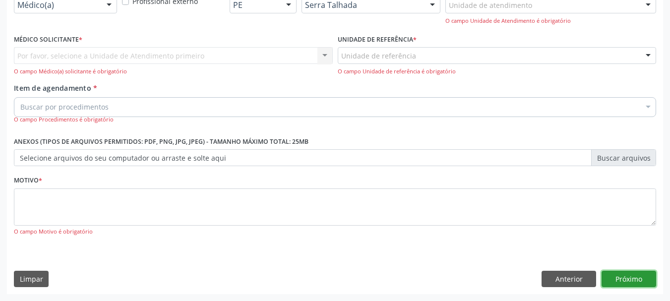
scroll to position [190, 0]
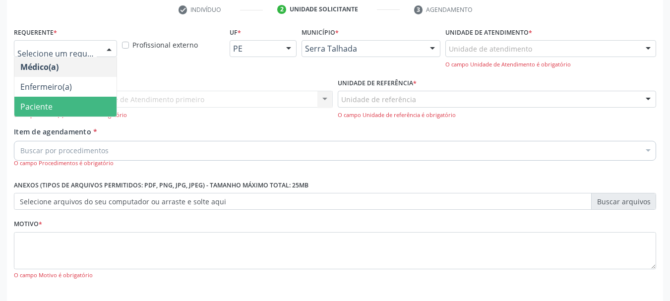
click at [41, 112] on span "Paciente" at bounding box center [36, 106] width 32 height 11
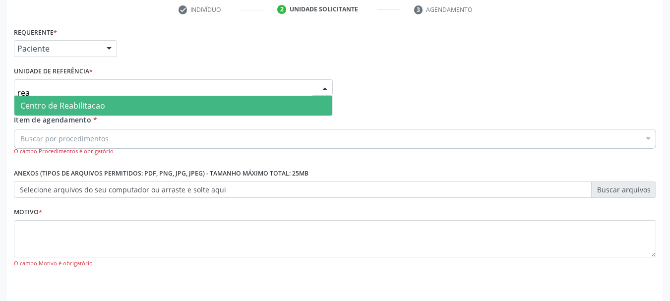
type input "reab"
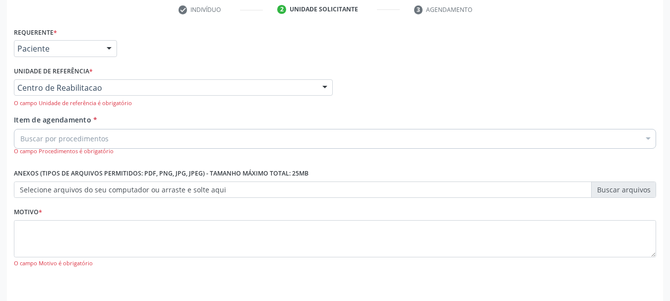
click at [93, 146] on div "Buscar por procedimentos Selecionar todos 0304070076 - .Quimioterapia de Leucem…" at bounding box center [335, 137] width 642 height 17
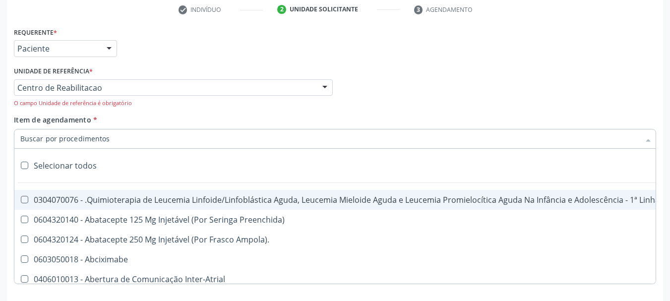
click at [93, 136] on input "Item de agendamento *" at bounding box center [329, 139] width 619 height 20
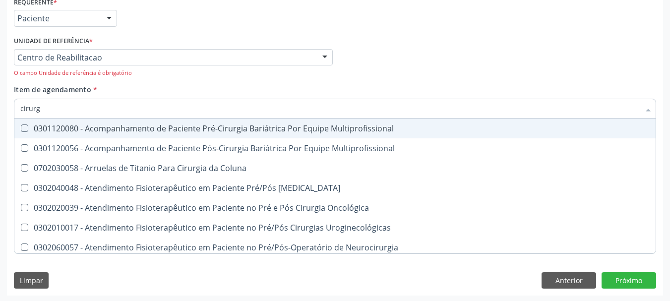
scroll to position [222, 0]
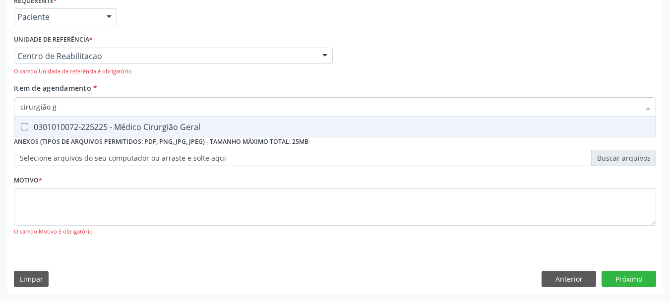
type input "cirurgião ge"
click at [99, 124] on div "0301010072-225225 - Médico Cirurgião Geral" at bounding box center [334, 127] width 629 height 8
checkbox Geral "true"
click at [68, 227] on div "Requerente * Paciente Médico(a) Enfermeiro(a) Paciente Nenhum resultado encontr…" at bounding box center [335, 121] width 642 height 256
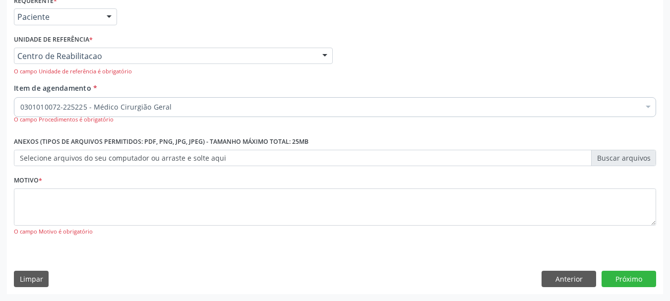
click at [67, 214] on li "Não selecionados" at bounding box center [406, 203] width 784 height 26
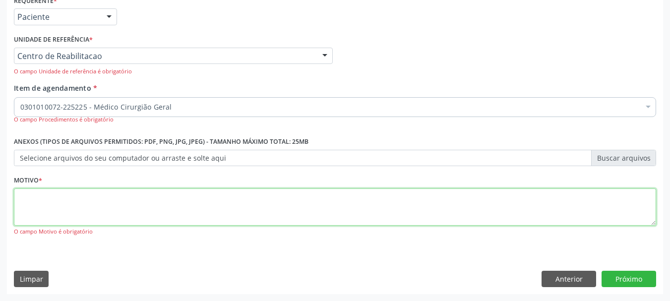
click at [67, 214] on textarea at bounding box center [335, 207] width 642 height 38
type textarea "a"
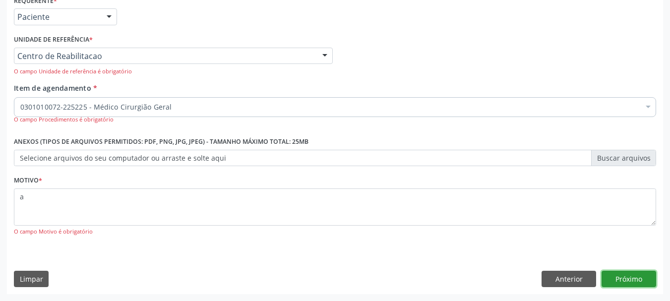
click at [622, 279] on button "Próximo" at bounding box center [628, 279] width 55 height 17
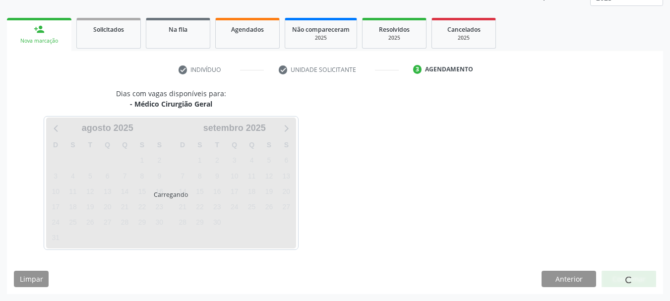
scroll to position [130, 0]
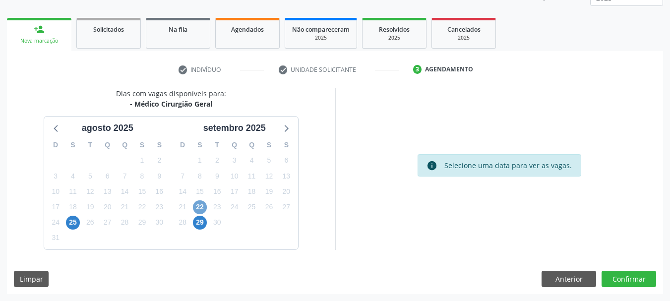
click at [199, 210] on span "22" at bounding box center [200, 207] width 14 height 14
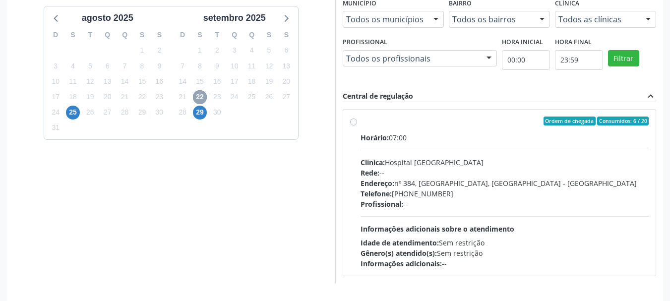
scroll to position [274, 0]
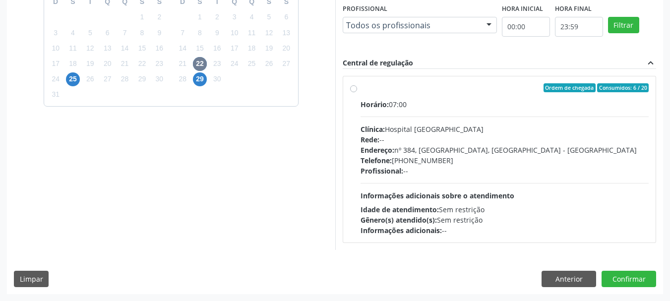
click at [429, 133] on div "Clínica: Hospital Sao Francisco" at bounding box center [504, 129] width 288 height 10
click at [357, 92] on input "Ordem de chegada Consumidos: 6 / 20 Horário: 07:00 Clínica: Hospital Sao Franci…" at bounding box center [353, 87] width 7 height 9
radio input "true"
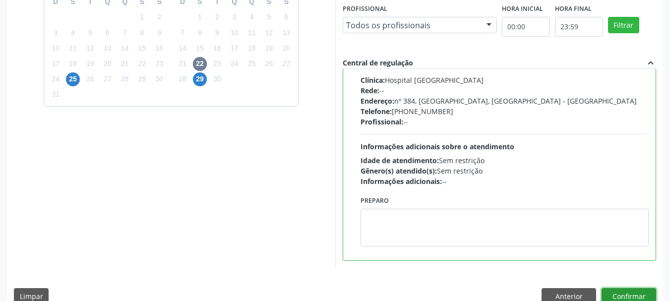
click at [629, 294] on button "Confirmar" at bounding box center [628, 296] width 55 height 17
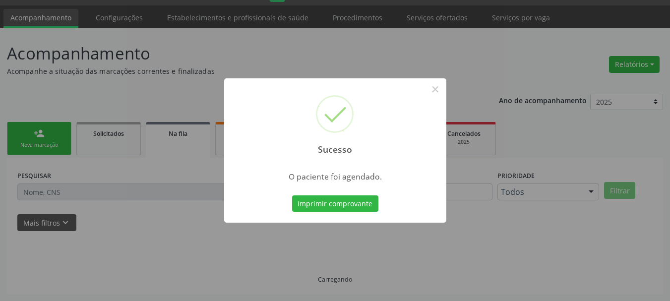
scroll to position [26, 0]
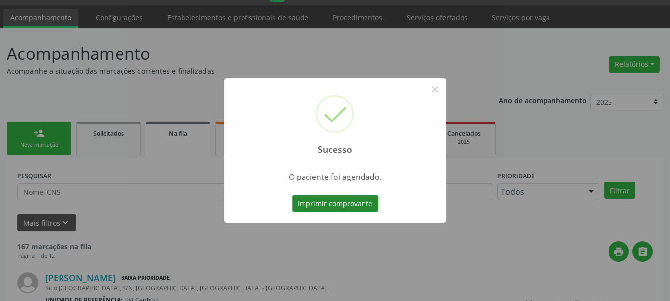
click at [341, 204] on button "Imprimir comprovante" at bounding box center [335, 203] width 86 height 17
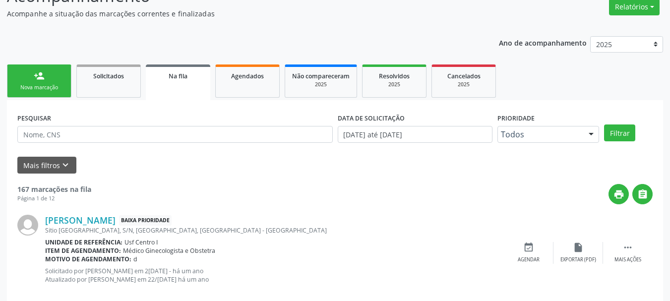
scroll to position [99, 0]
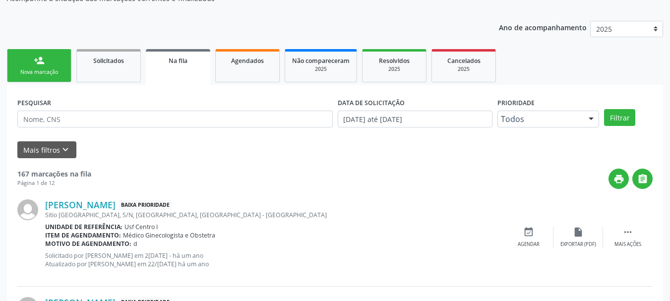
click at [69, 75] on link "person_add Nova marcação" at bounding box center [39, 65] width 64 height 33
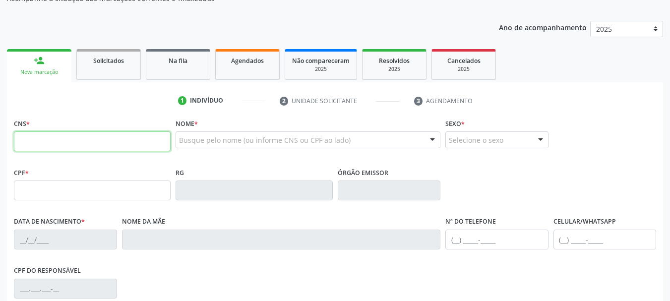
click at [78, 140] on input "text" at bounding box center [92, 141] width 157 height 20
paste input "702 3001 8601 5915"
type input "702 3001 8601 5915"
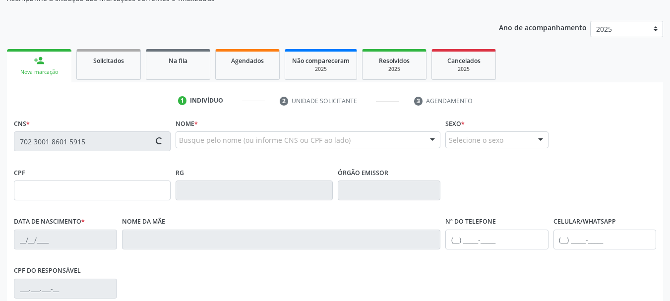
type input "020.317.754-13"
type input "31/12/1959"
type input "Maria Inacia dos Santos"
type input "(99) 99968-5056"
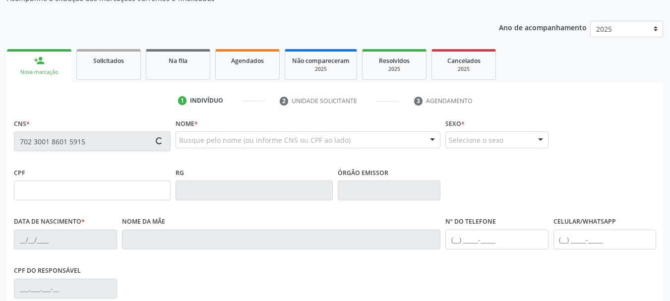
type input "563"
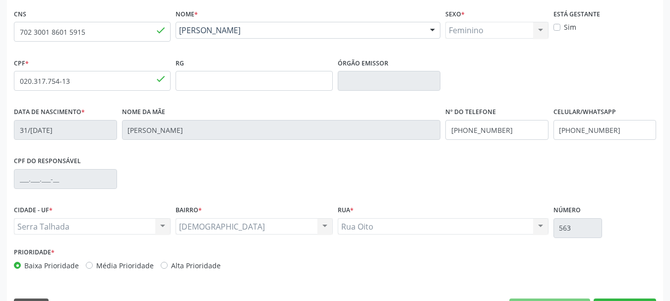
scroll to position [236, 0]
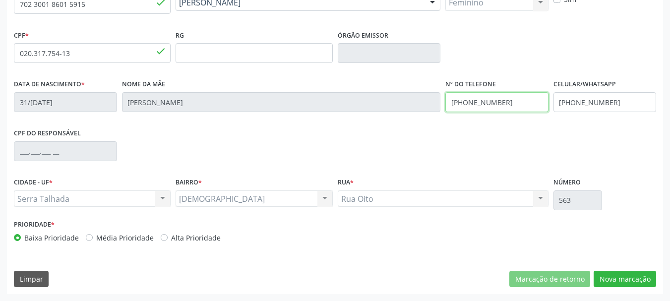
click at [510, 100] on input "(99) 99968-5056" at bounding box center [496, 102] width 103 height 20
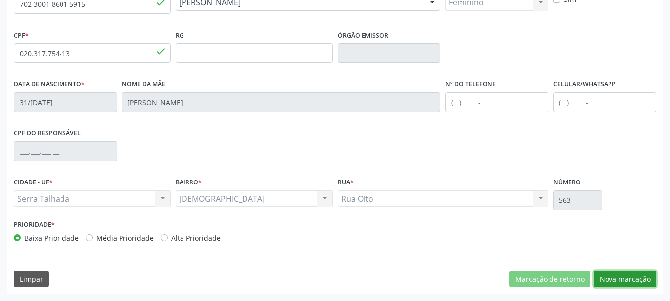
click at [629, 276] on button "Nova marcação" at bounding box center [624, 279] width 62 height 17
click at [0, 0] on button "Próximo" at bounding box center [0, 0] width 0 height 0
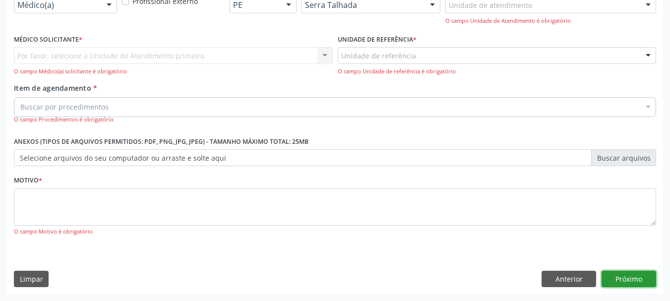
scroll to position [190, 0]
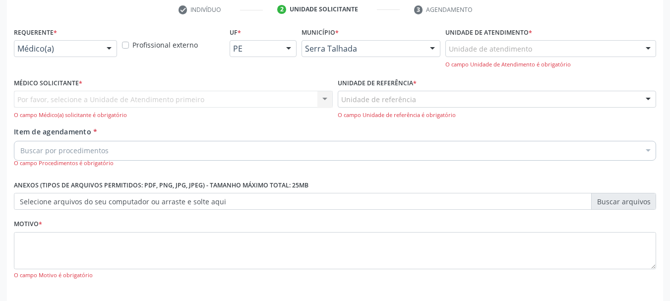
click at [69, 40] on div "Requerente * Médico(a) Médico(a) Enfermeiro(a) Paciente Nenhum resultado encont…" at bounding box center [65, 41] width 103 height 32
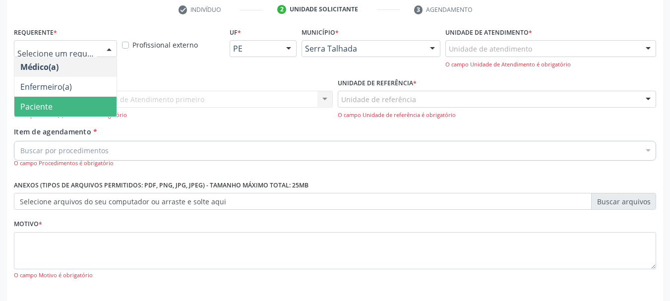
click at [49, 107] on span "Paciente" at bounding box center [36, 106] width 32 height 11
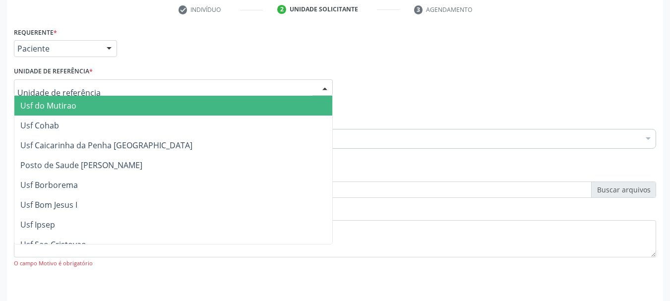
click at [43, 93] on div at bounding box center [173, 87] width 319 height 17
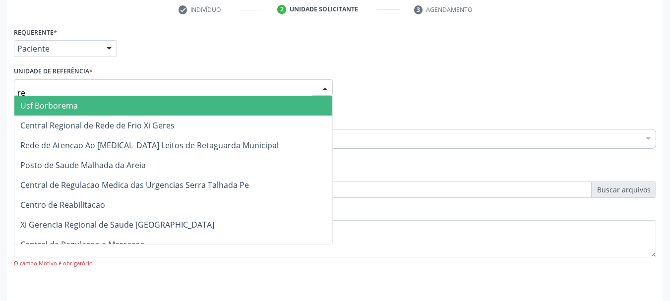
type input "rea"
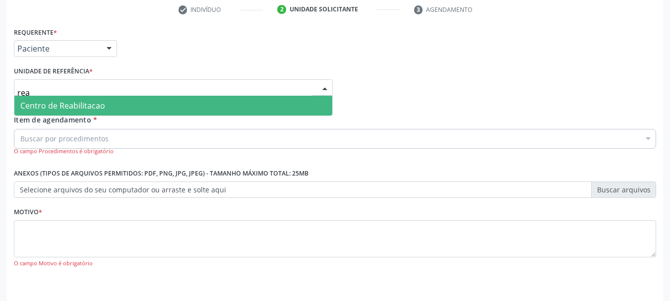
click at [50, 106] on span "Centro de Reabilitacao" at bounding box center [62, 105] width 85 height 11
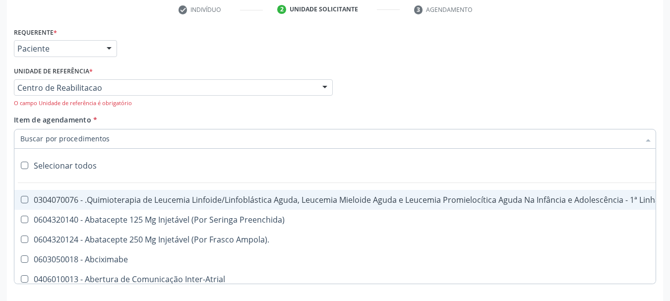
type input "a"
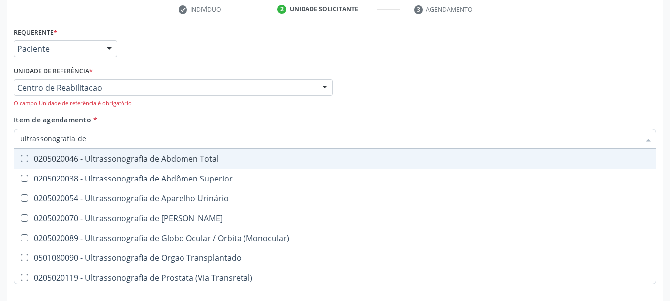
type input "ultrassonografia de a"
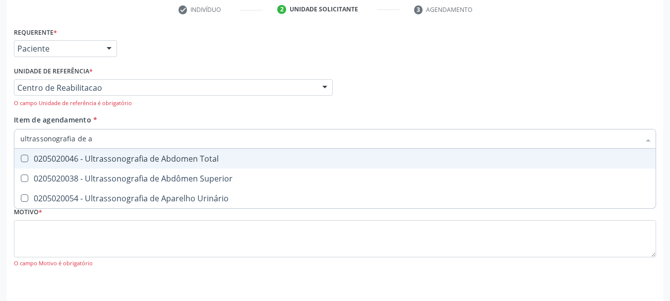
click at [39, 155] on div "0205020046 - Ultrassonografia de Abdomen Total" at bounding box center [334, 159] width 629 height 8
checkbox Total "true"
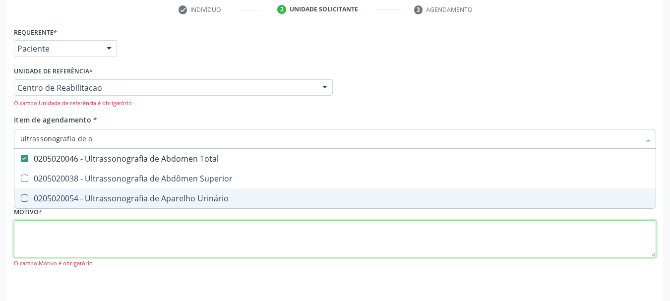
click at [49, 244] on div "Requerente * Paciente Médico(a) Enfermeiro(a) Paciente Nenhum resultado encontr…" at bounding box center [335, 153] width 642 height 256
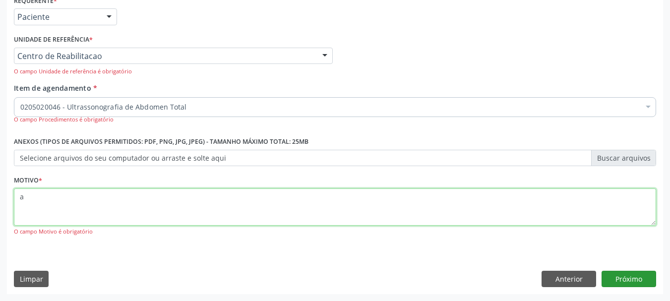
type textarea "a"
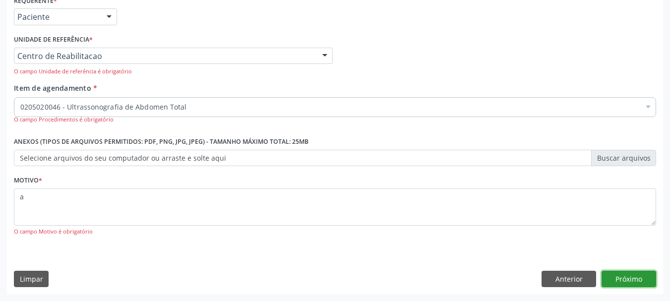
click at [624, 280] on button "Próximo" at bounding box center [628, 279] width 55 height 17
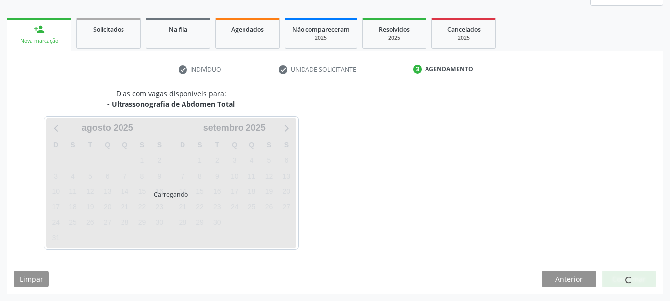
scroll to position [130, 0]
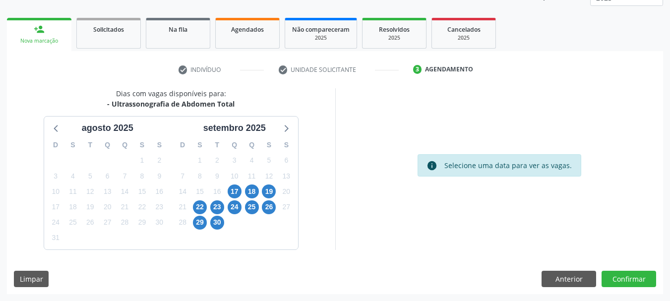
click at [242, 191] on div "17" at bounding box center [234, 191] width 17 height 15
click at [236, 193] on span "17" at bounding box center [235, 191] width 14 height 14
click at [234, 188] on span "17" at bounding box center [235, 191] width 14 height 14
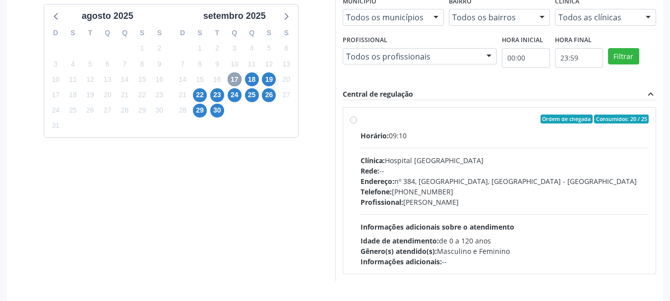
scroll to position [274, 0]
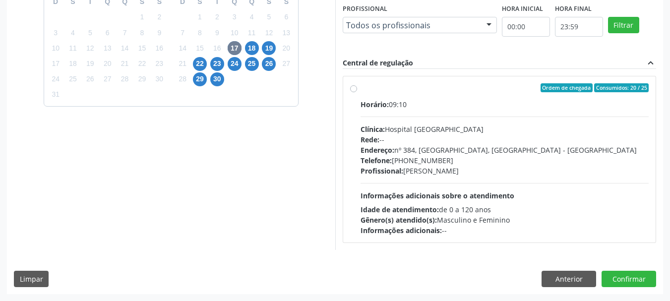
click at [454, 120] on div "Horário: 09:10 Clínica: Hospital Sao Francisco Rede: -- Endereço: nº 384, Varze…" at bounding box center [504, 167] width 288 height 136
click at [357, 92] on input "Ordem de chegada Consumidos: 20 / 25 Horário: 09:10 Clínica: Hospital Sao Franc…" at bounding box center [353, 87] width 7 height 9
radio input "true"
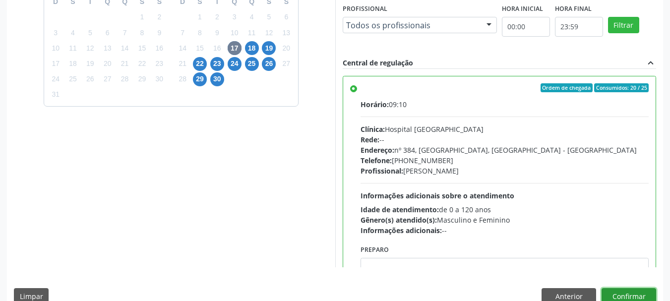
click at [638, 294] on button "Confirmar" at bounding box center [628, 296] width 55 height 17
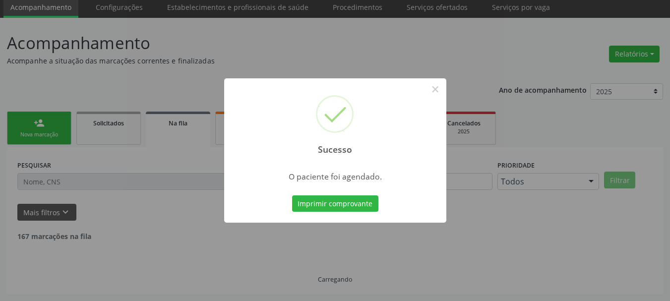
scroll to position [26, 0]
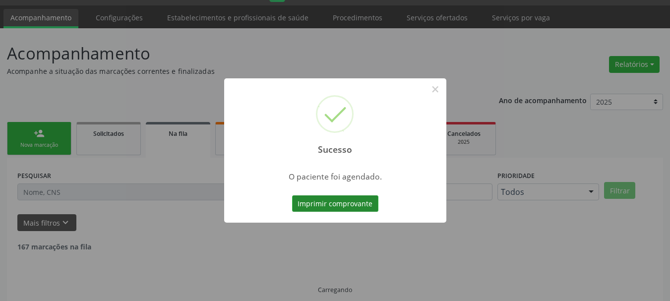
click at [307, 200] on button "Imprimir comprovante" at bounding box center [335, 203] width 86 height 17
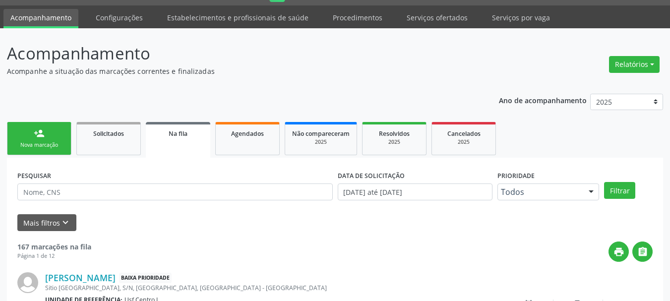
click at [54, 150] on link "person_add Nova marcação" at bounding box center [39, 138] width 64 height 33
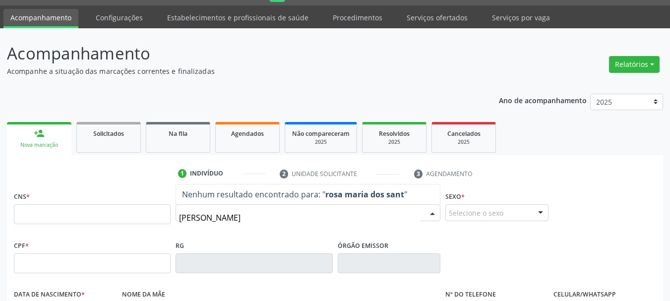
type input "rosa maria dos santos"
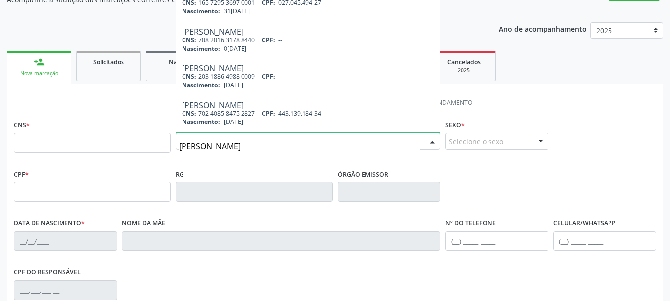
scroll to position [76, 0]
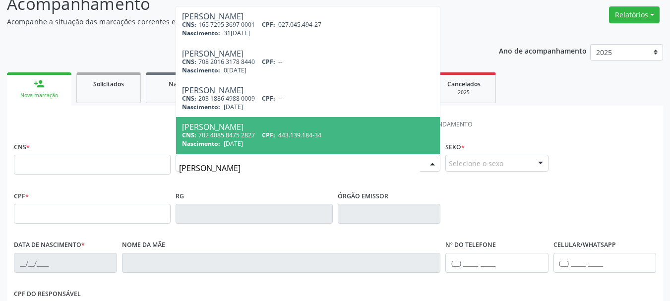
click at [283, 122] on span "Rosa Maria dos Santos CNS: 702 4085 8475 2827 CPF: 443.139.184-34 Nascimento: 0…" at bounding box center [308, 135] width 264 height 37
type input "702 4085 8475 2827"
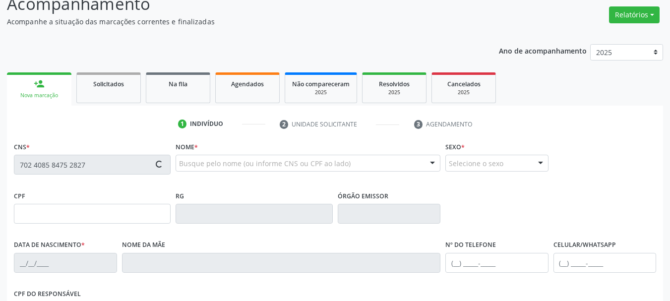
type input "443.139.184-34"
type input "04/06/1956"
type input "Cicera Maria de Siqueira"
type input "(87) 99638-4458"
type input "550"
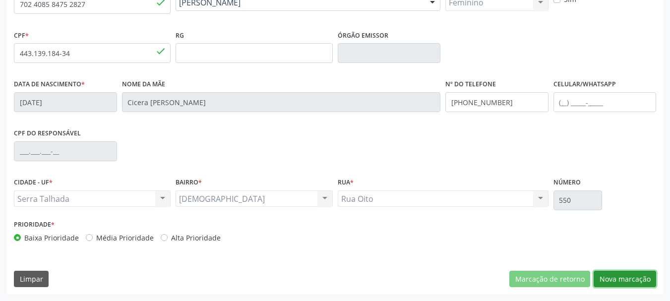
click at [625, 281] on button "Nova marcação" at bounding box center [624, 279] width 62 height 17
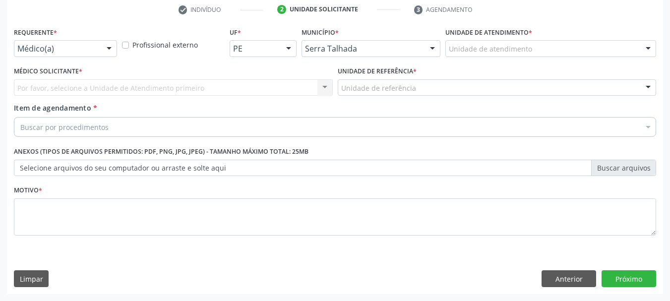
click at [73, 57] on div "Médico(a) Médico(a) Enfermeiro(a) Paciente Nenhum resultado encontrado para: " …" at bounding box center [65, 48] width 103 height 17
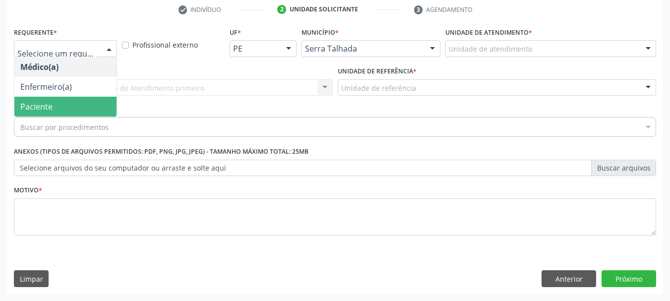
click at [60, 105] on span "Paciente" at bounding box center [65, 107] width 102 height 20
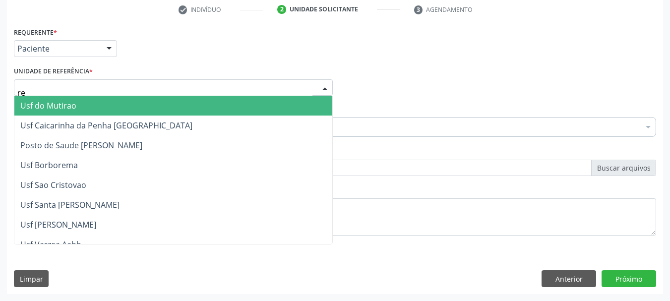
type input "rea"
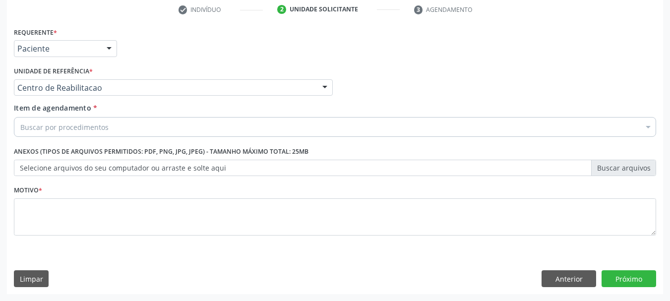
click at [82, 120] on div "Buscar por procedimentos" at bounding box center [335, 127] width 642 height 20
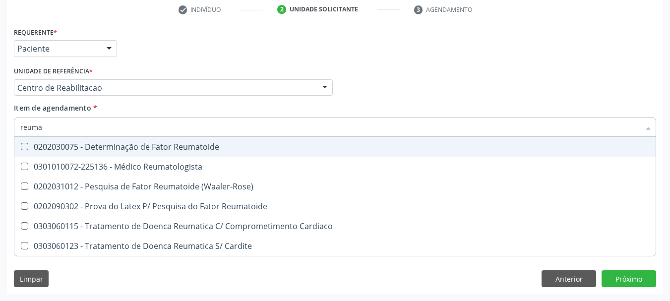
type input "reumat"
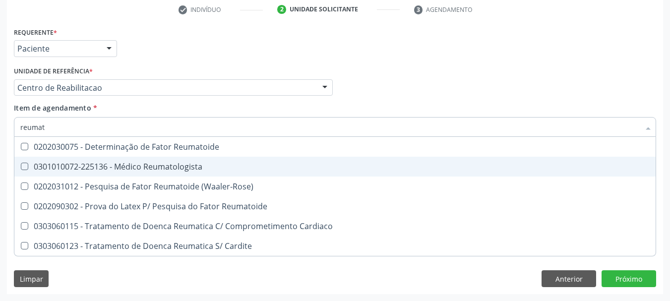
click at [178, 168] on div "0301010072-225136 - Médico Reumatologista" at bounding box center [334, 167] width 629 height 8
checkbox Reumatologista "true"
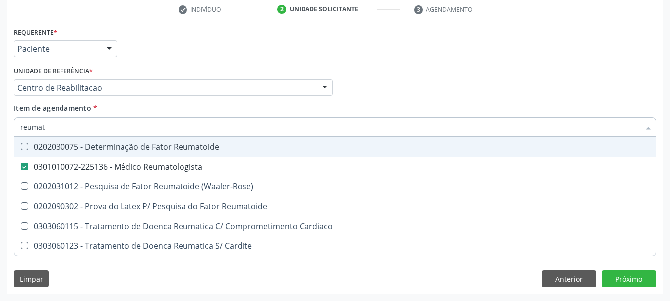
click at [404, 77] on div "Médico Solicitante Por favor, selecione a Unidade de Atendimento primeiro Nenhu…" at bounding box center [334, 83] width 647 height 39
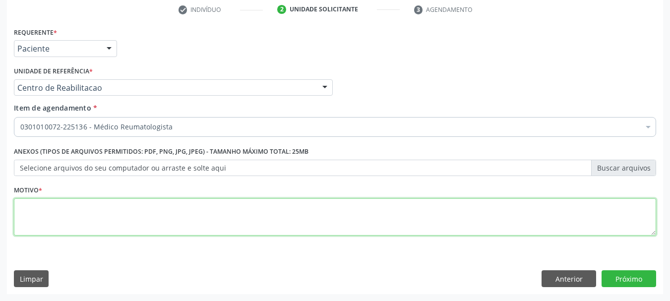
click at [97, 207] on textarea at bounding box center [335, 217] width 642 height 38
type textarea "s"
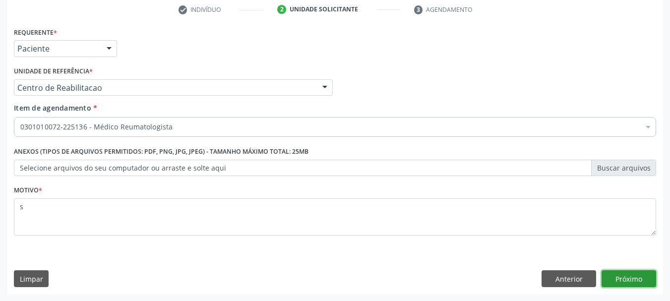
click at [645, 282] on button "Próximo" at bounding box center [628, 278] width 55 height 17
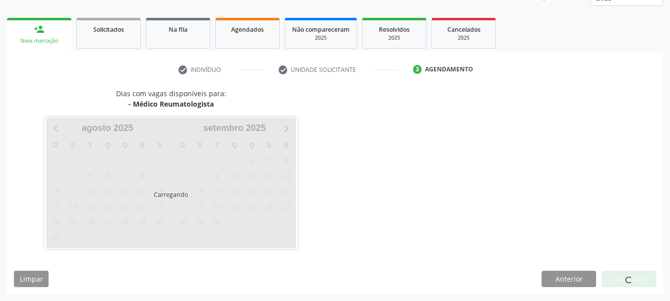
scroll to position [130, 0]
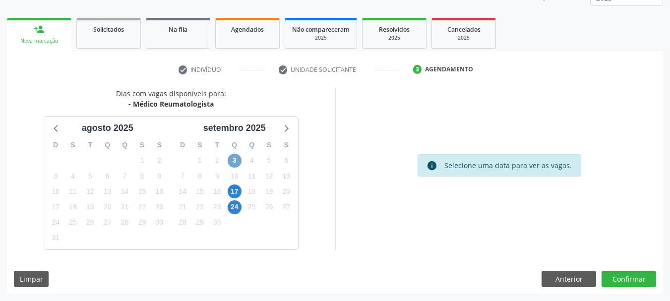
click at [233, 161] on span "3" at bounding box center [235, 161] width 14 height 14
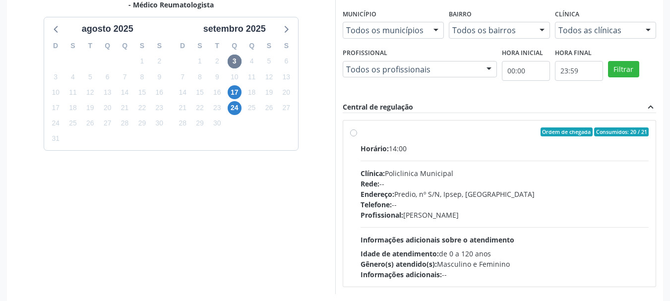
click at [426, 157] on div "Horário: 14:00 Clínica: Policlinica Municipal Rede: -- Endereço: Predio, nº S/N…" at bounding box center [504, 211] width 288 height 136
click at [357, 136] on input "Ordem de chegada Consumidos: 20 / 21 Horário: 14:00 Clínica: Policlinica Munici…" at bounding box center [353, 131] width 7 height 9
radio input "true"
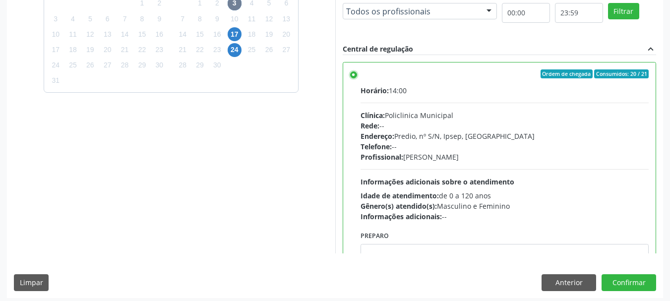
scroll to position [291, 0]
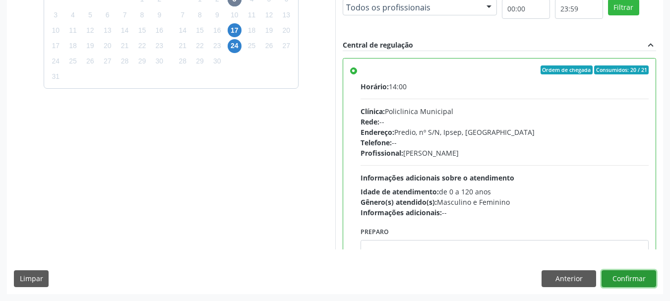
click at [618, 278] on button "Confirmar" at bounding box center [628, 278] width 55 height 17
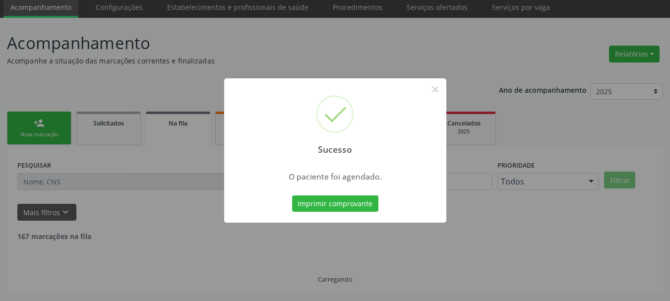
scroll to position [26, 0]
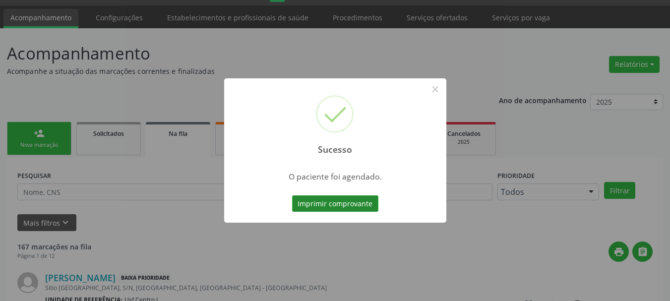
click at [333, 204] on button "Imprimir comprovante" at bounding box center [335, 203] width 86 height 17
